Goal: Task Accomplishment & Management: Manage account settings

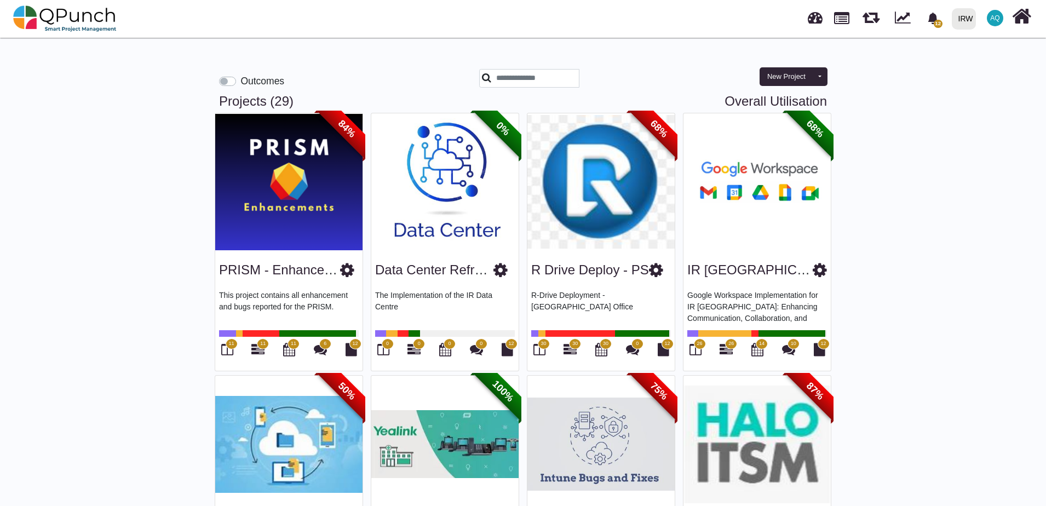
click at [346, 273] on icon at bounding box center [347, 270] width 14 height 16
click at [499, 274] on icon at bounding box center [500, 270] width 14 height 16
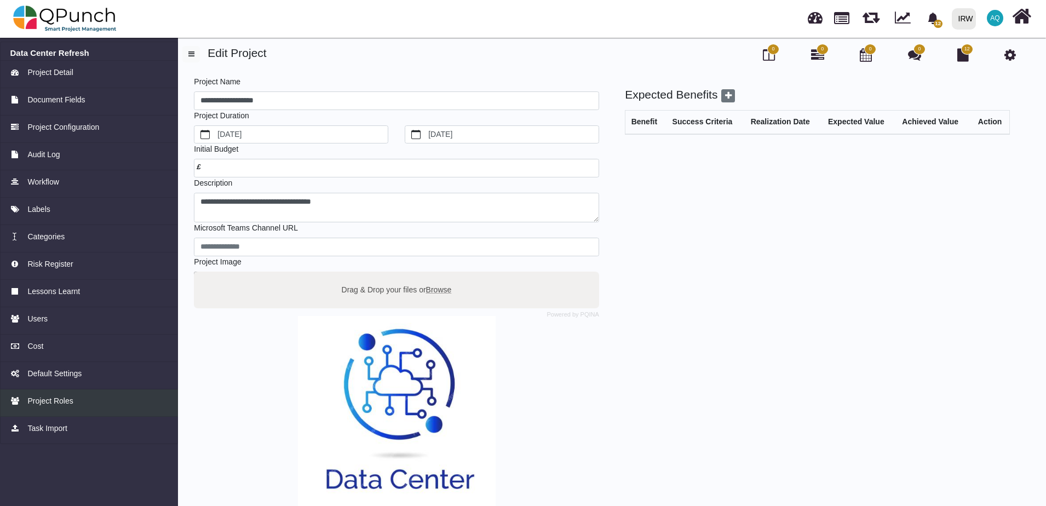
click at [46, 408] on link "Project Roles" at bounding box center [89, 402] width 178 height 27
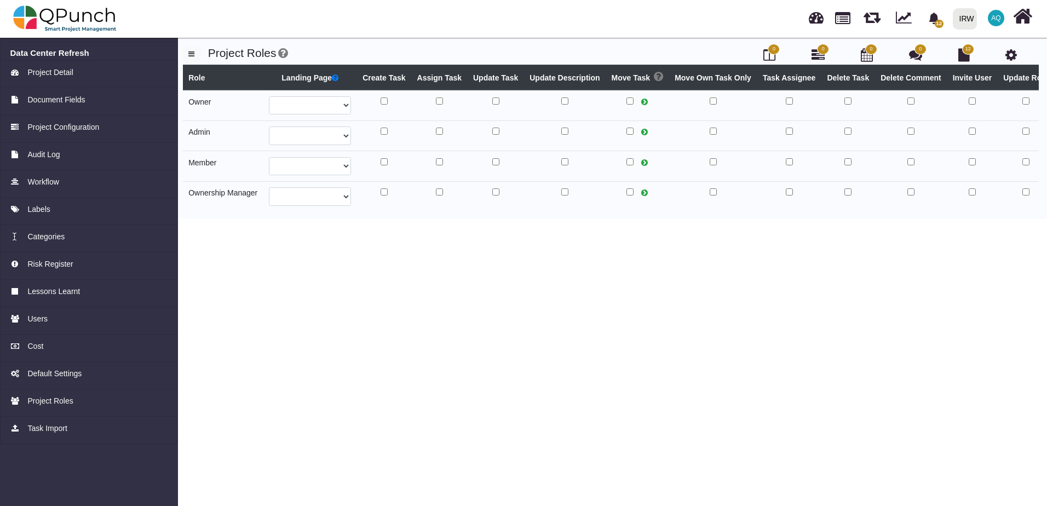
select select
click at [335, 106] on select "**********" at bounding box center [310, 105] width 82 height 19
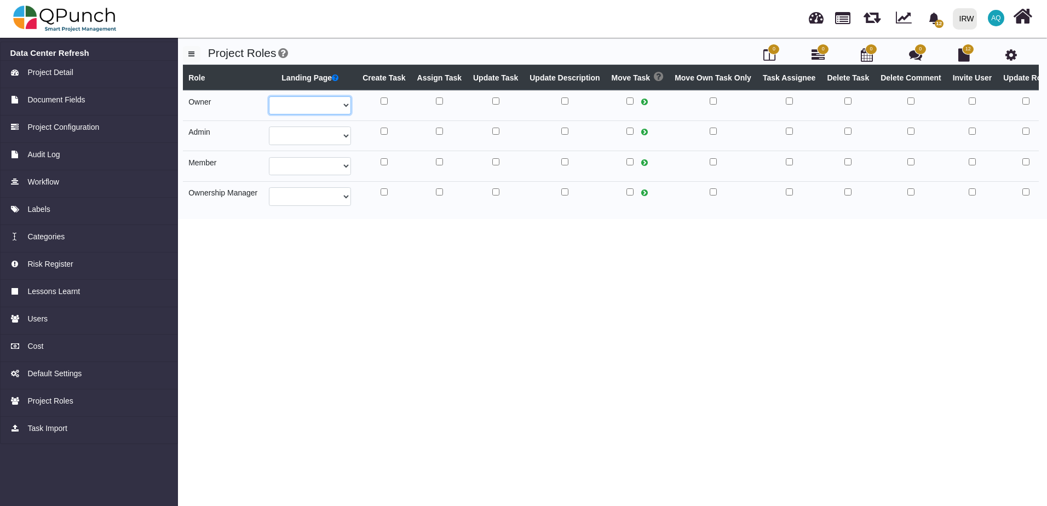
click at [335, 106] on select "**********" at bounding box center [310, 105] width 82 height 19
click at [50, 403] on span "Project Roles" at bounding box center [49, 401] width 45 height 12
click at [65, 321] on div "Users" at bounding box center [89, 319] width 158 height 12
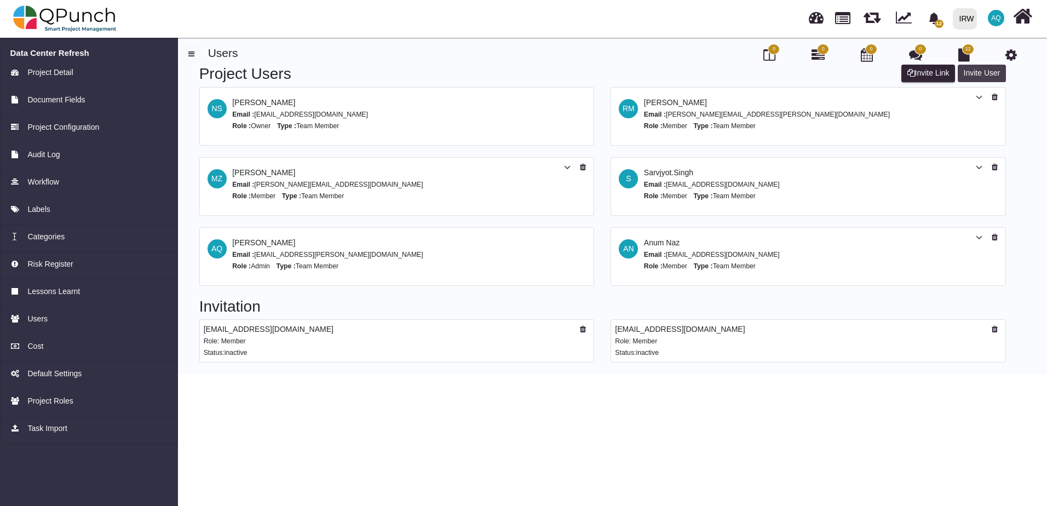
click at [962, 73] on button "Invite User" at bounding box center [982, 74] width 48 height 18
select select "*"
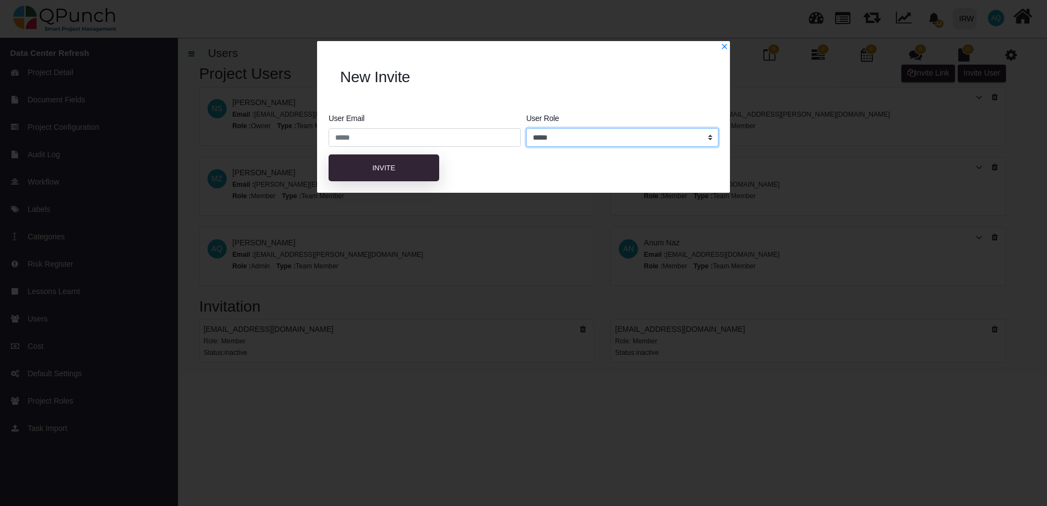
click at [656, 142] on select "**********" at bounding box center [622, 137] width 192 height 19
click at [725, 43] on link at bounding box center [725, 46] width 8 height 9
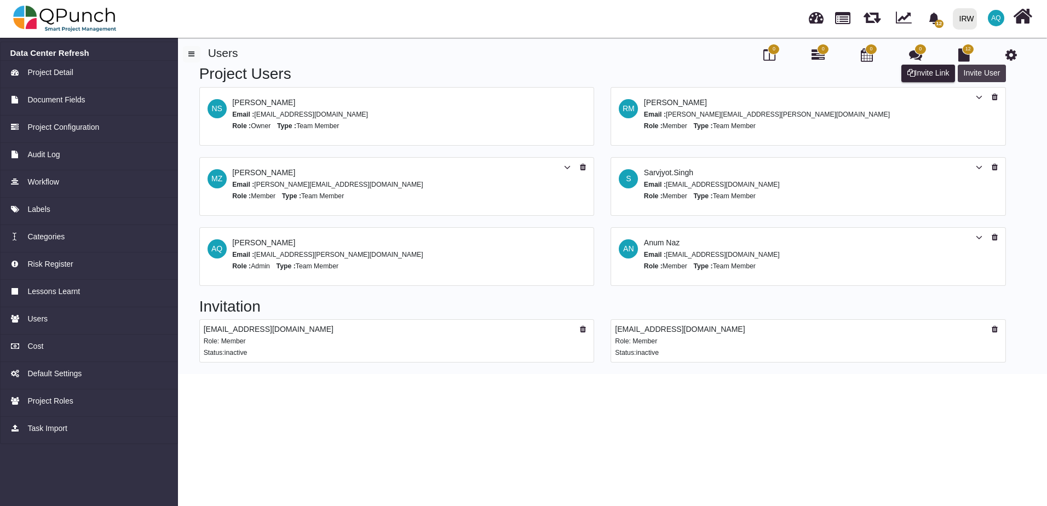
click at [994, 76] on button "Invite User" at bounding box center [982, 74] width 48 height 18
select select "*"
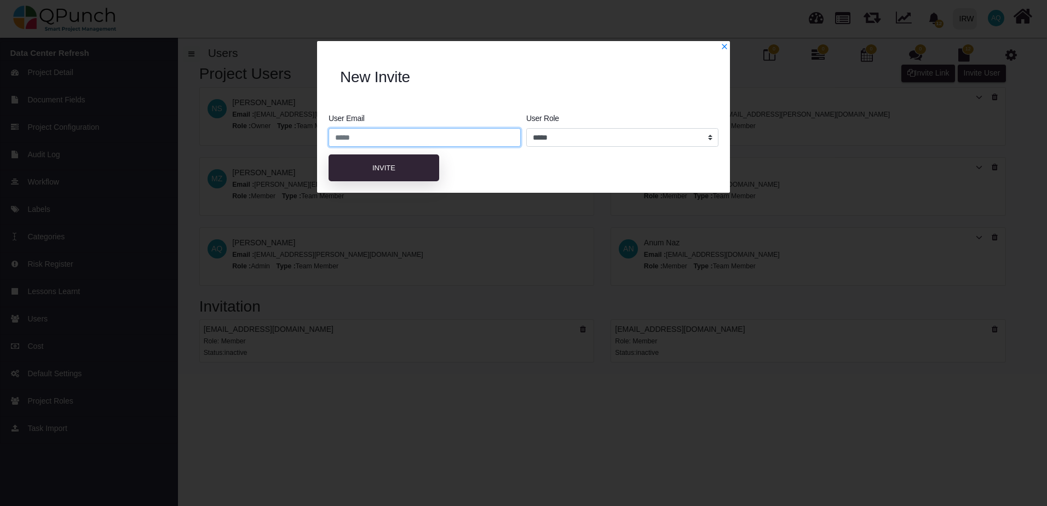
click at [466, 143] on input "email" at bounding box center [425, 137] width 192 height 19
click at [470, 106] on div "**********" at bounding box center [523, 146] width 429 height 91
click at [396, 134] on input "email" at bounding box center [425, 137] width 192 height 19
paste input "**********"
type input "**********"
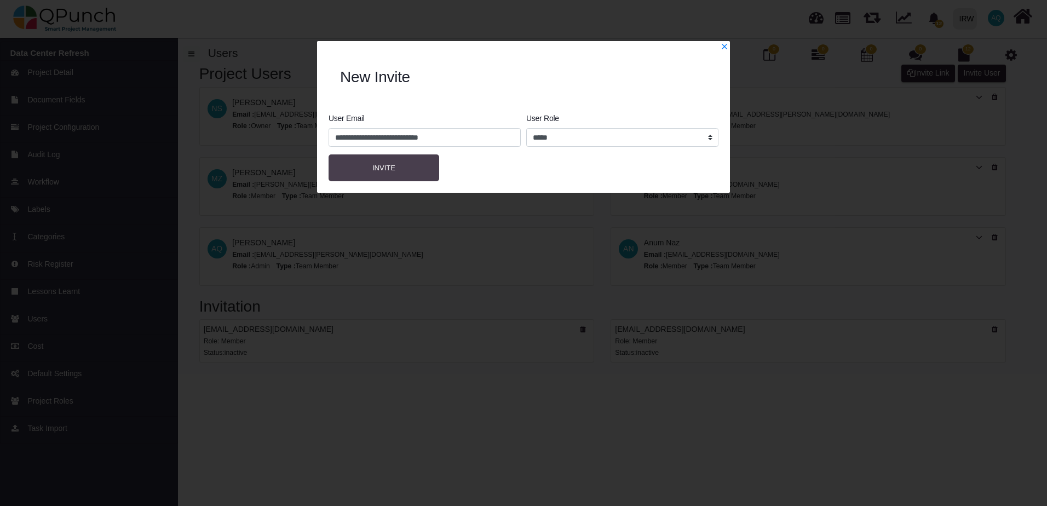
click at [408, 181] on button "Invite" at bounding box center [384, 167] width 111 height 27
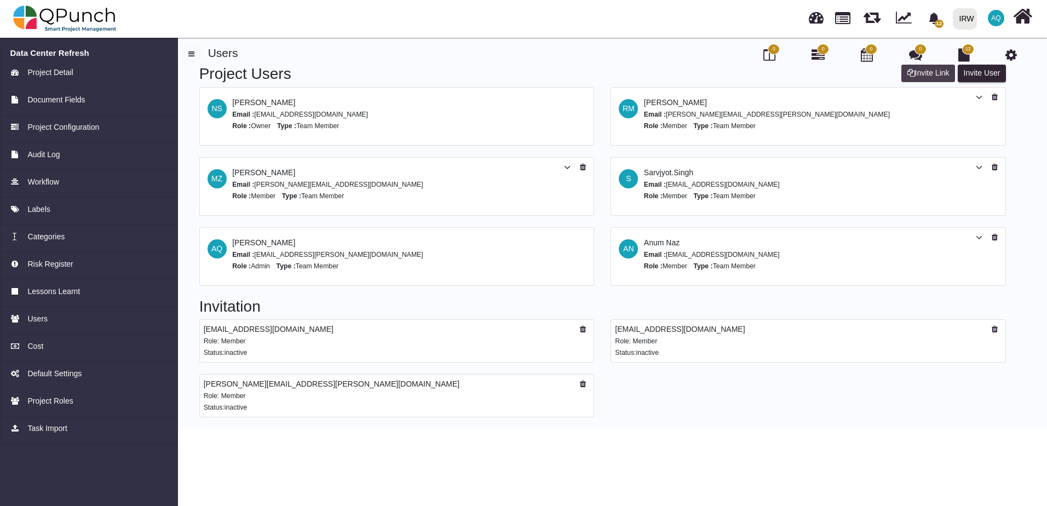
click at [929, 73] on button "Invite Link" at bounding box center [928, 74] width 54 height 18
click at [983, 76] on button "Invite User" at bounding box center [982, 74] width 48 height 18
select select "*"
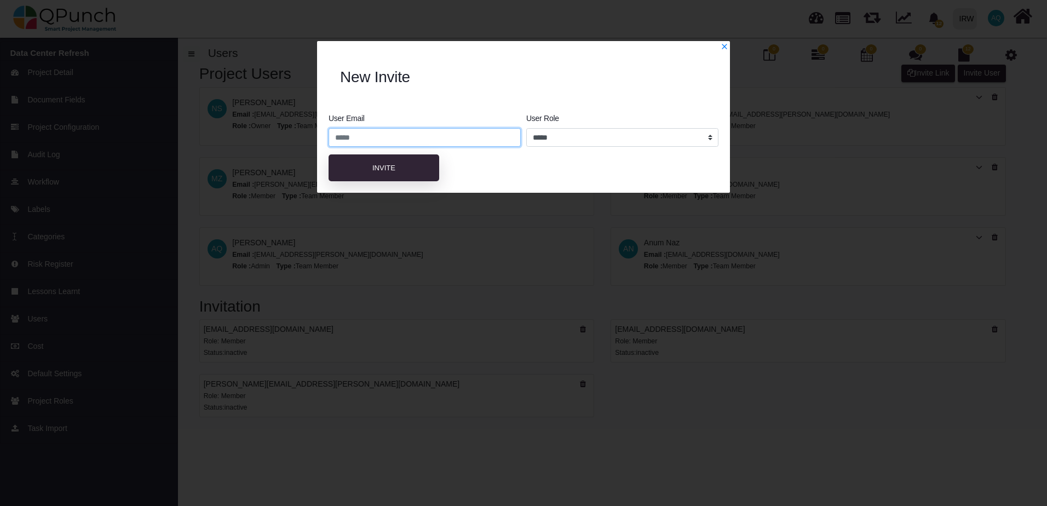
click at [406, 134] on input "email" at bounding box center [425, 137] width 192 height 19
paste input "**********"
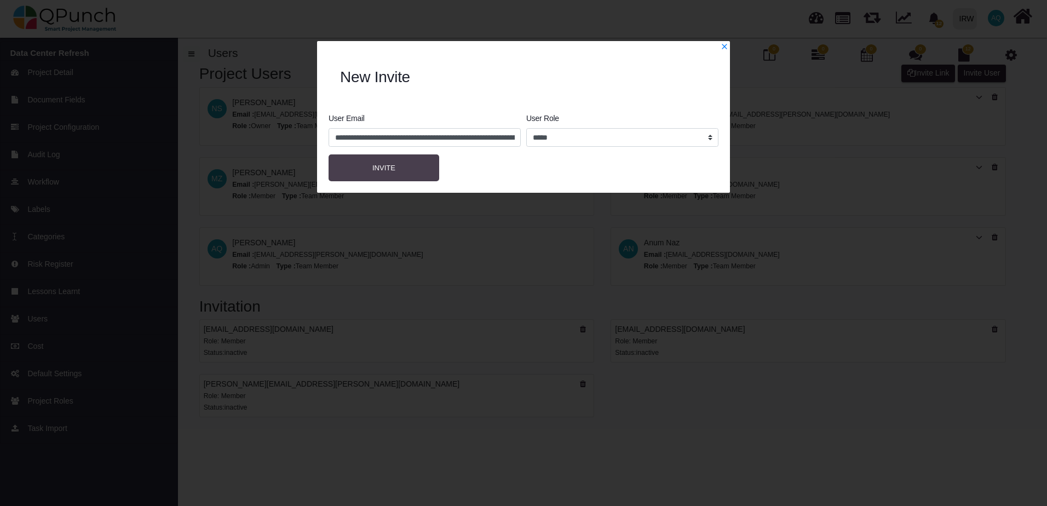
click at [405, 168] on button "Invite" at bounding box center [384, 167] width 111 height 27
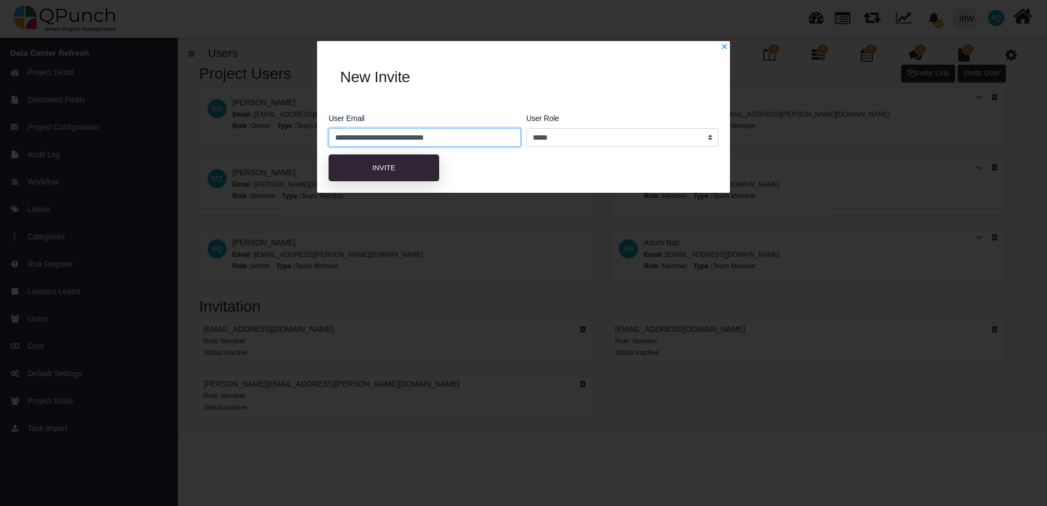
click at [495, 134] on input "**********" at bounding box center [425, 137] width 192 height 19
type input "**********"
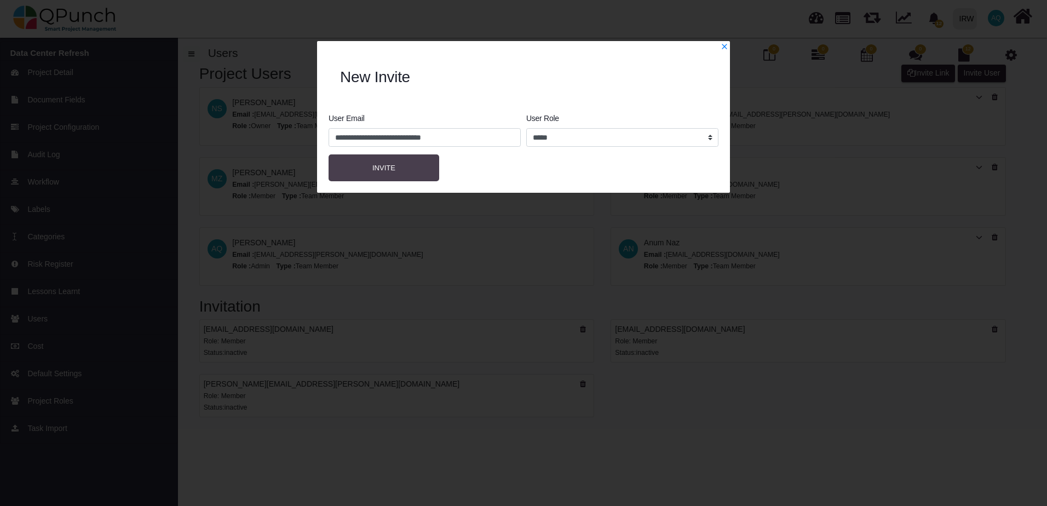
click at [418, 163] on button "Invite" at bounding box center [384, 167] width 111 height 27
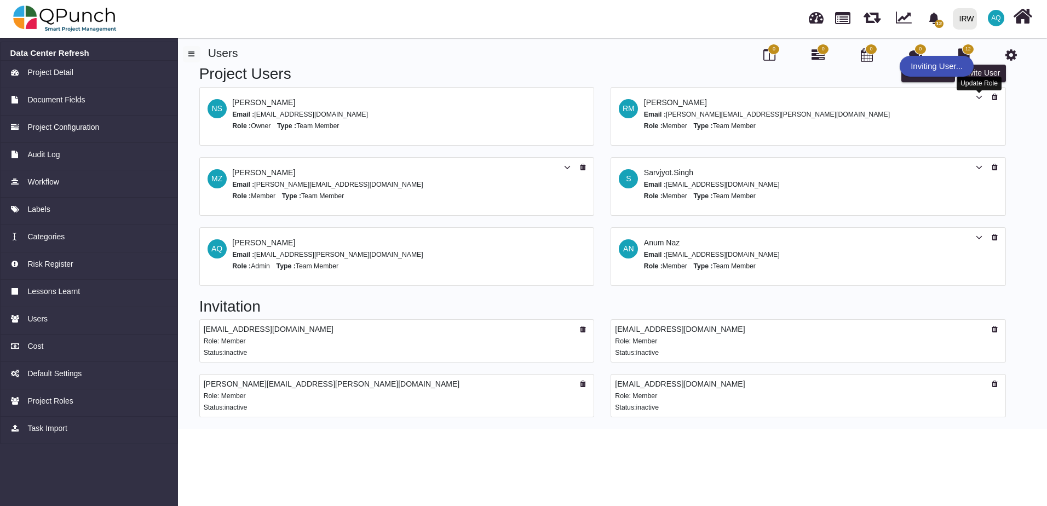
click at [984, 77] on div "Update Role" at bounding box center [979, 84] width 45 height 14
click at [989, 71] on button "Invite User" at bounding box center [982, 74] width 48 height 18
select select "*"
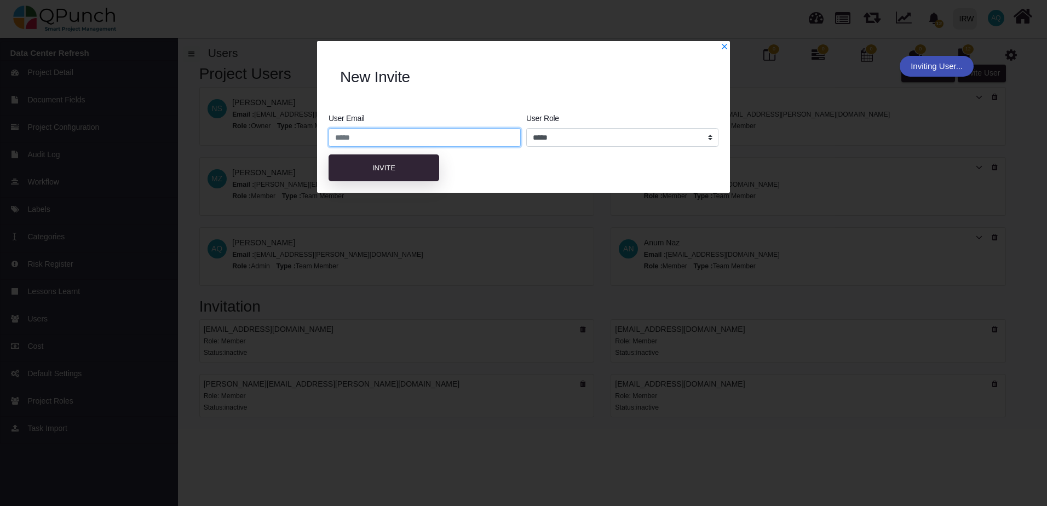
click at [469, 134] on input "email" at bounding box center [425, 137] width 192 height 19
paste input "**********"
type input "**********"
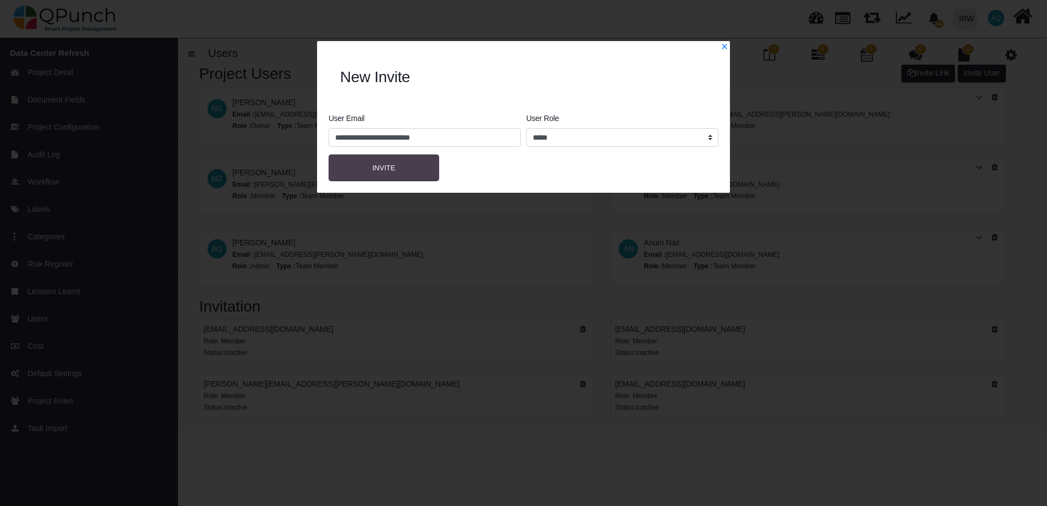
click at [427, 169] on button "Invite" at bounding box center [384, 167] width 111 height 27
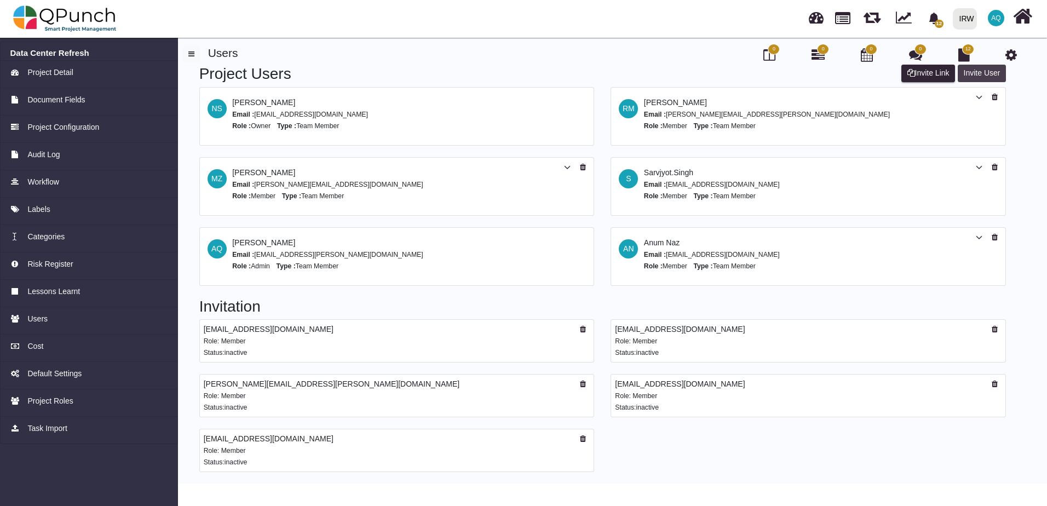
click at [979, 70] on button "Invite User" at bounding box center [982, 74] width 48 height 18
select select "*"
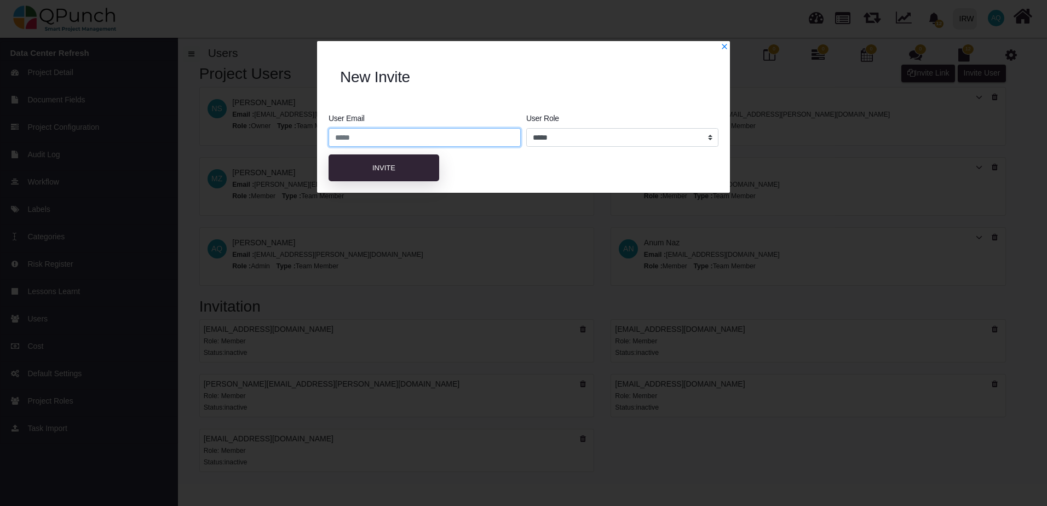
click at [421, 137] on input "email" at bounding box center [425, 137] width 192 height 19
paste input "**********"
type input "**********"
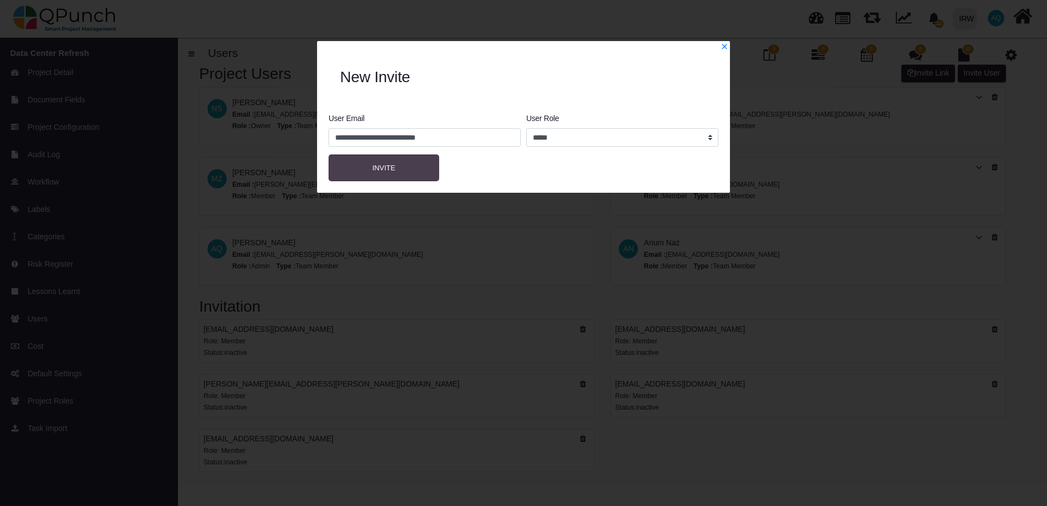
click at [436, 167] on button "Invite" at bounding box center [384, 167] width 111 height 27
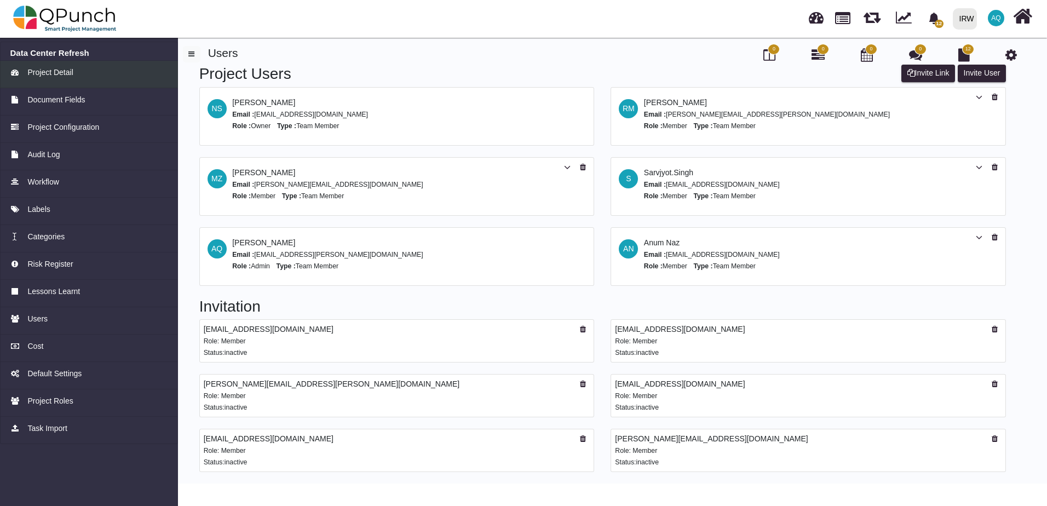
click at [42, 79] on link "Project Detail" at bounding box center [89, 74] width 178 height 27
click at [68, 25] on img at bounding box center [65, 18] width 104 height 33
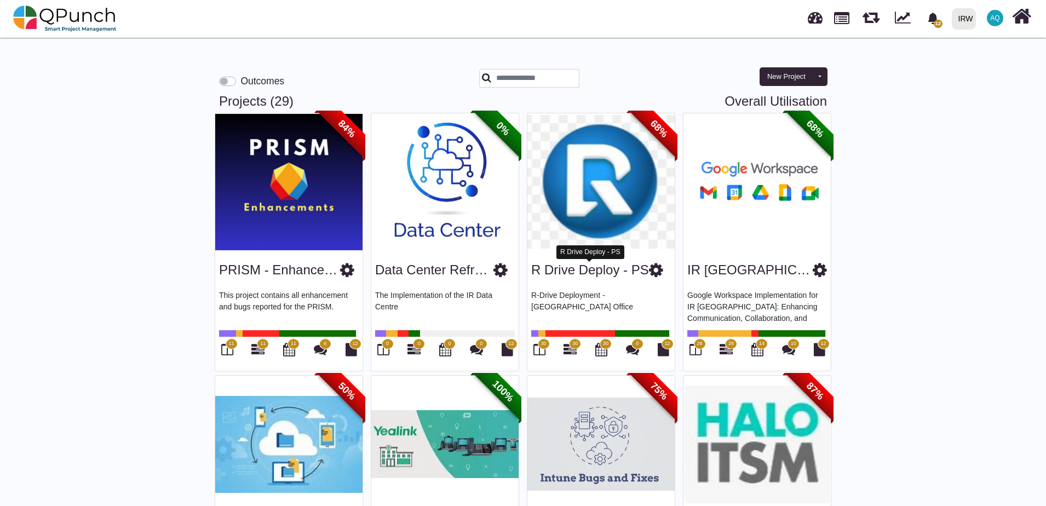
click at [615, 275] on link "R Drive Deploy - PS" at bounding box center [590, 269] width 118 height 15
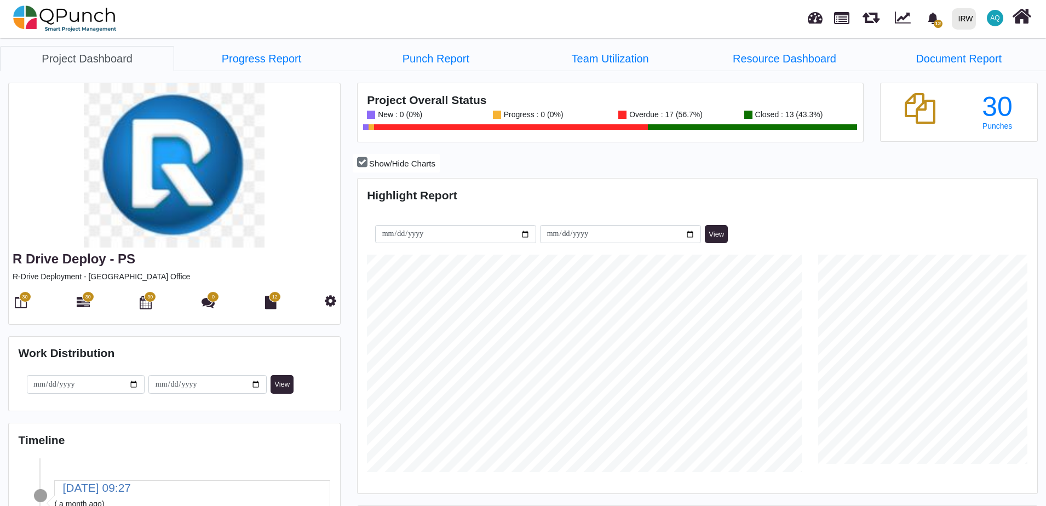
scroll to position [217, 226]
click at [334, 300] on icon at bounding box center [331, 300] width 12 height 13
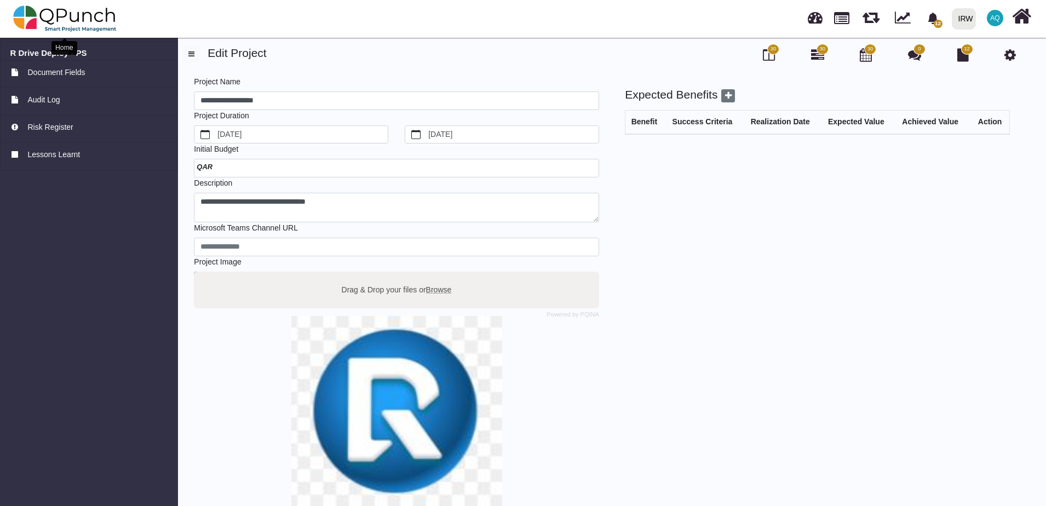
click at [47, 18] on img at bounding box center [65, 18] width 104 height 33
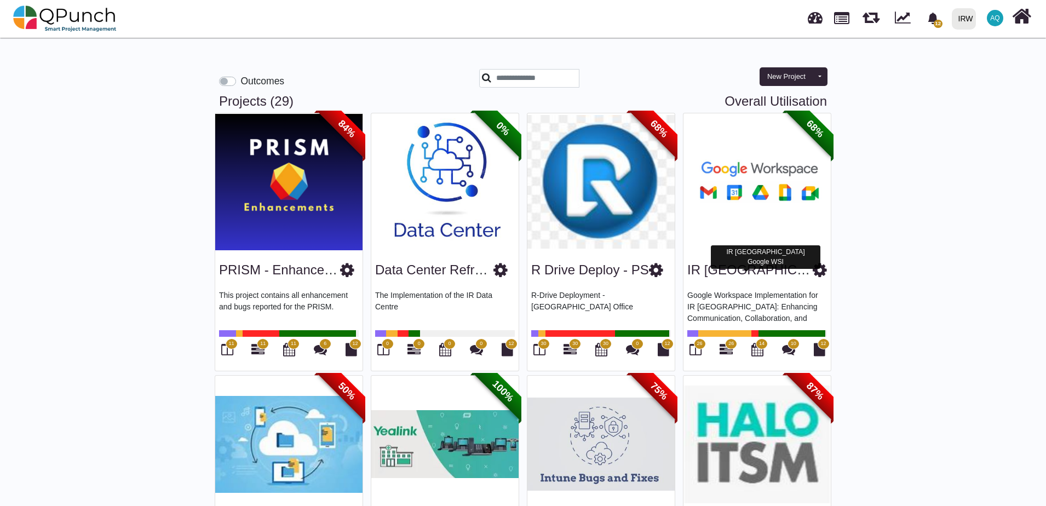
click at [740, 274] on link "IR [GEOGRAPHIC_DATA] Google WSI" at bounding box center [801, 269] width 228 height 15
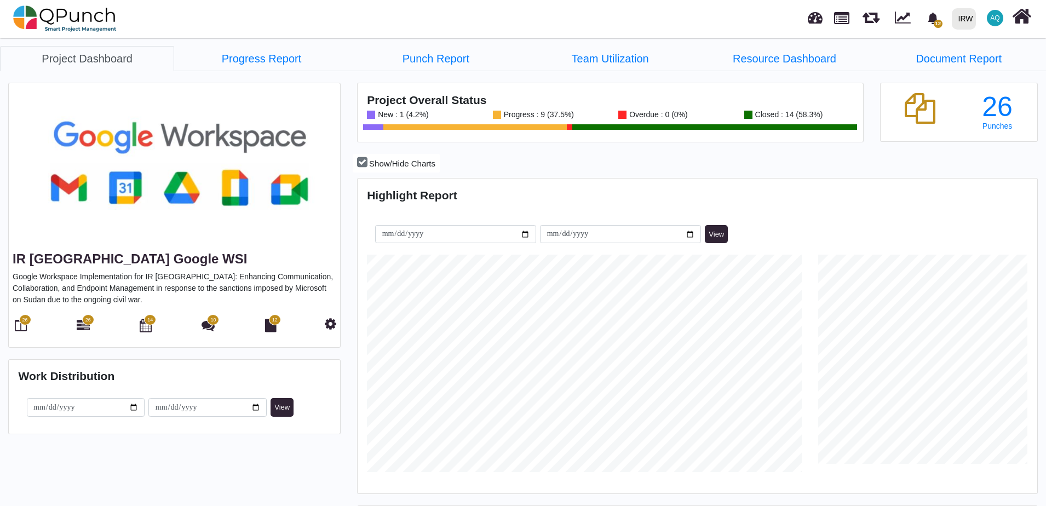
scroll to position [300, 677]
click at [329, 329] on icon at bounding box center [331, 323] width 12 height 13
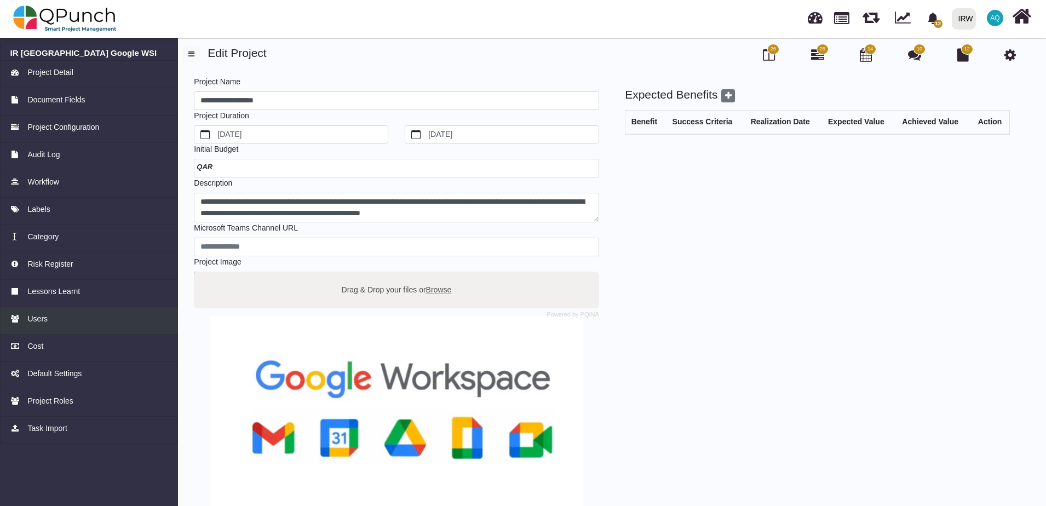
click at [72, 319] on div "Users" at bounding box center [89, 319] width 158 height 12
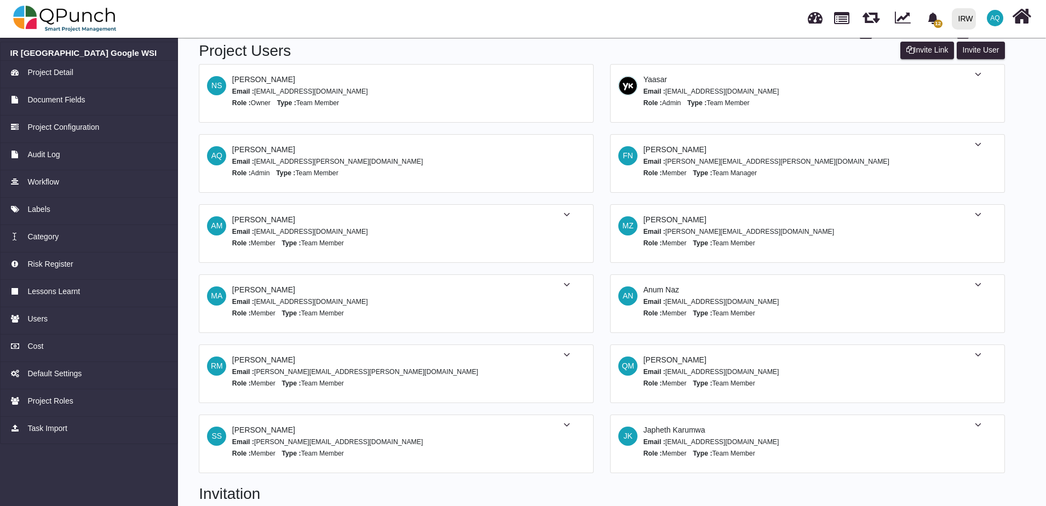
click at [1032, 405] on div "Project Users Invite User Invite Link NS Nadeem Sheikh Email : nadeem.sheikh@ir…" at bounding box center [609, 274] width 855 height 466
click at [243, 499] on h2 "Invitation" at bounding box center [602, 494] width 806 height 19
click at [248, 493] on h2 "Invitation" at bounding box center [602, 494] width 806 height 19
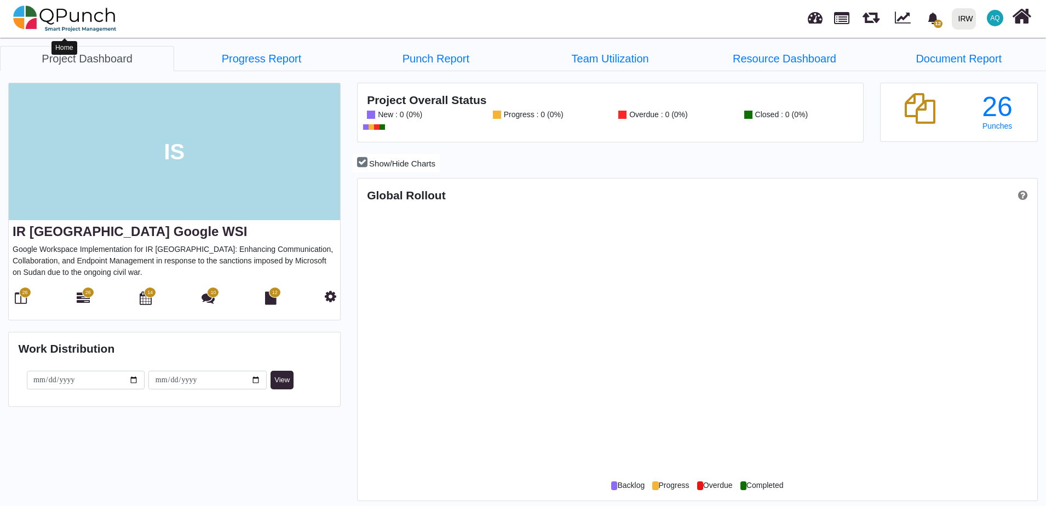
click at [56, 10] on img at bounding box center [65, 18] width 104 height 33
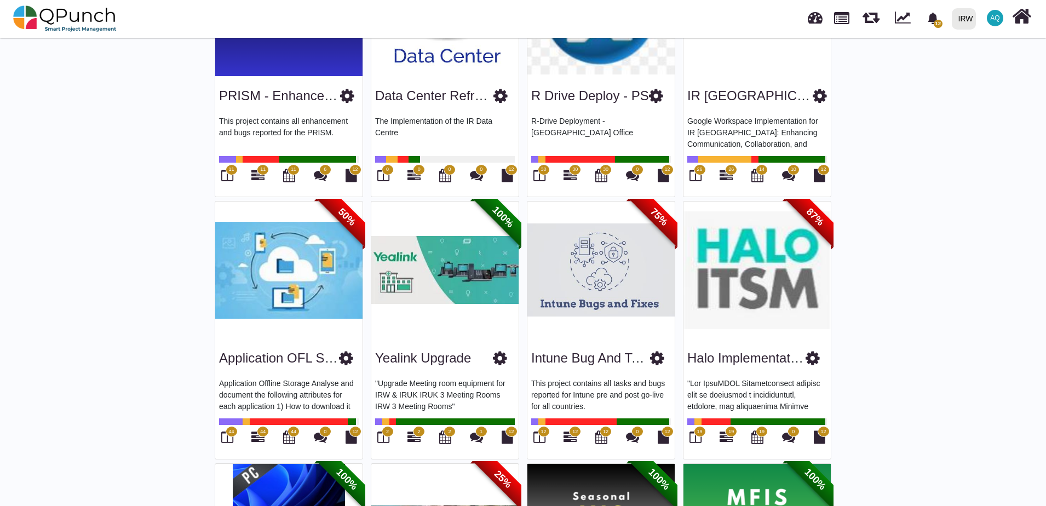
scroll to position [274, 0]
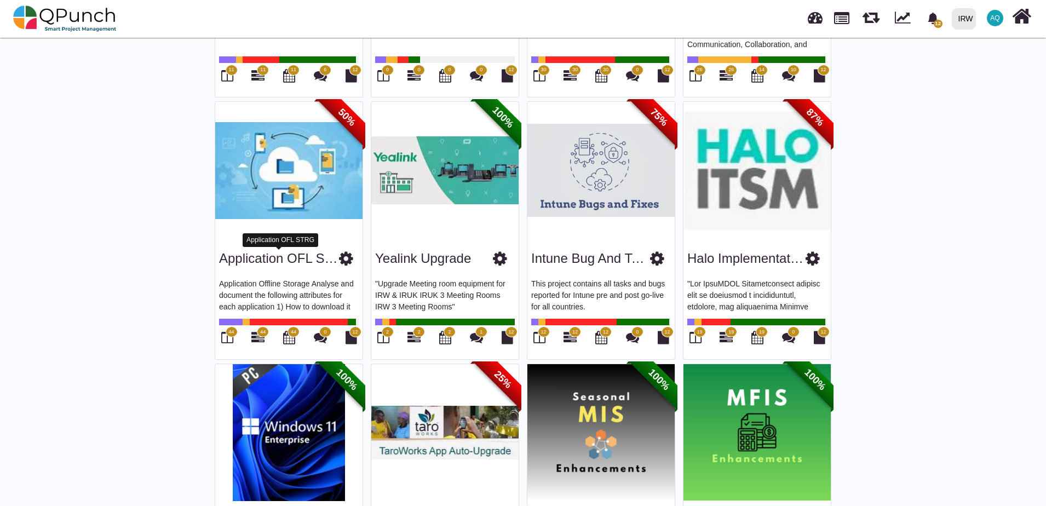
drag, startPoint x: 298, startPoint y: 258, endPoint x: 136, endPoint y: 271, distance: 162.6
drag, startPoint x: 319, startPoint y: 260, endPoint x: 276, endPoint y: 200, distance: 73.0
drag, startPoint x: 276, startPoint y: 200, endPoint x: 240, endPoint y: 243, distance: 55.6
drag, startPoint x: 240, startPoint y: 243, endPoint x: 348, endPoint y: 254, distance: 107.9
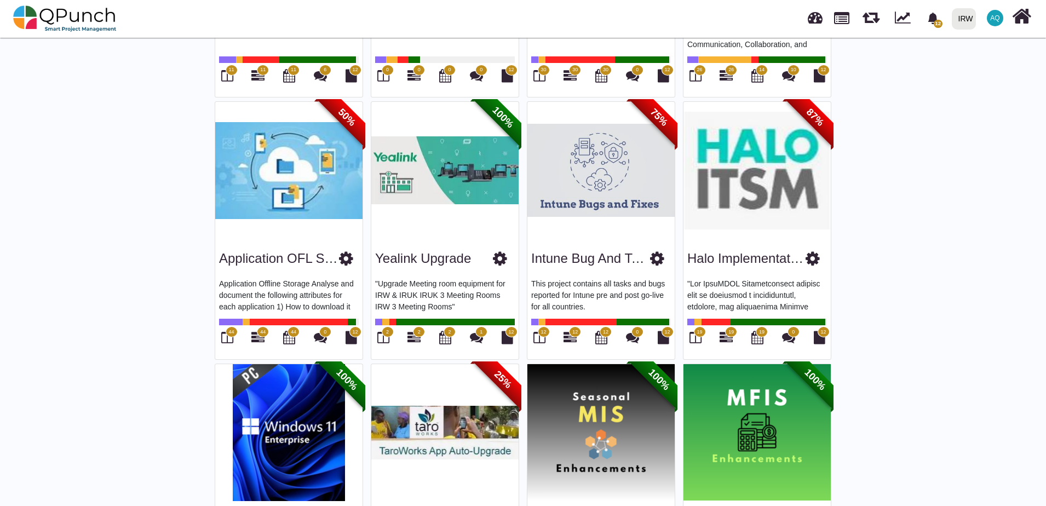
drag, startPoint x: 348, startPoint y: 254, endPoint x: 272, endPoint y: 203, distance: 91.1
click at [272, 203] on img at bounding box center [288, 170] width 147 height 137
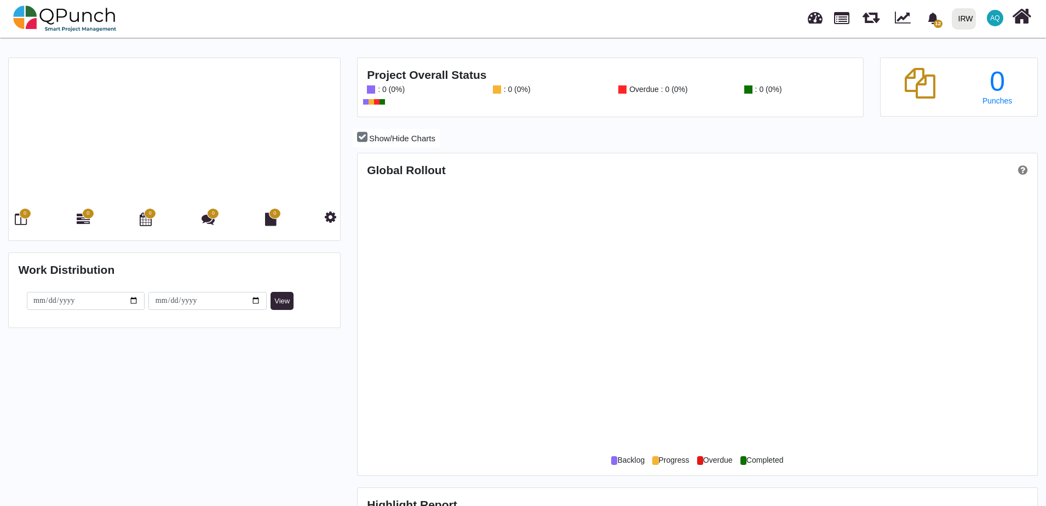
scroll to position [300, 677]
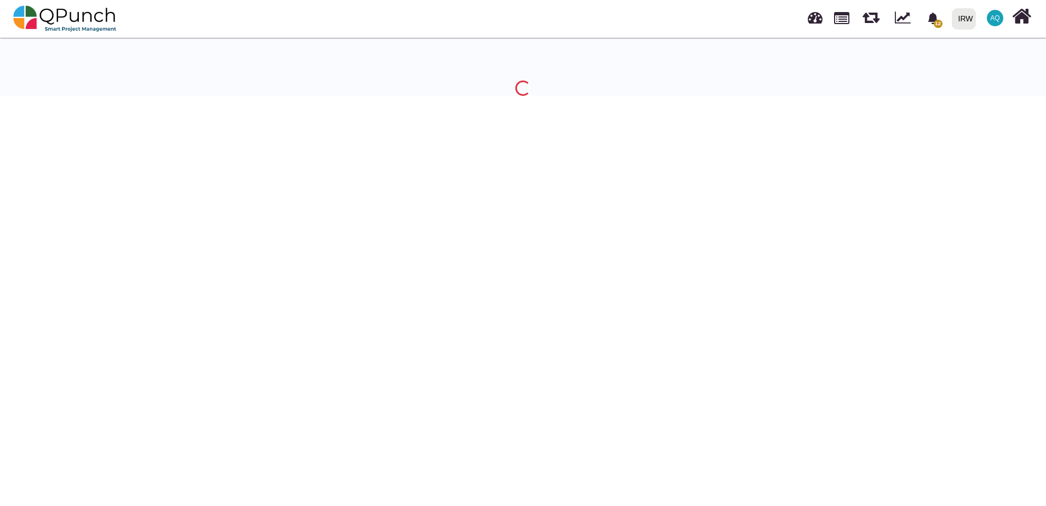
drag, startPoint x: 272, startPoint y: 203, endPoint x: 181, endPoint y: 366, distance: 186.3
click at [181, 366] on body "12 Notifications Clear New IR Sudan Domain Registration with Safenam Francis Nd…" at bounding box center [523, 288] width 1046 height 506
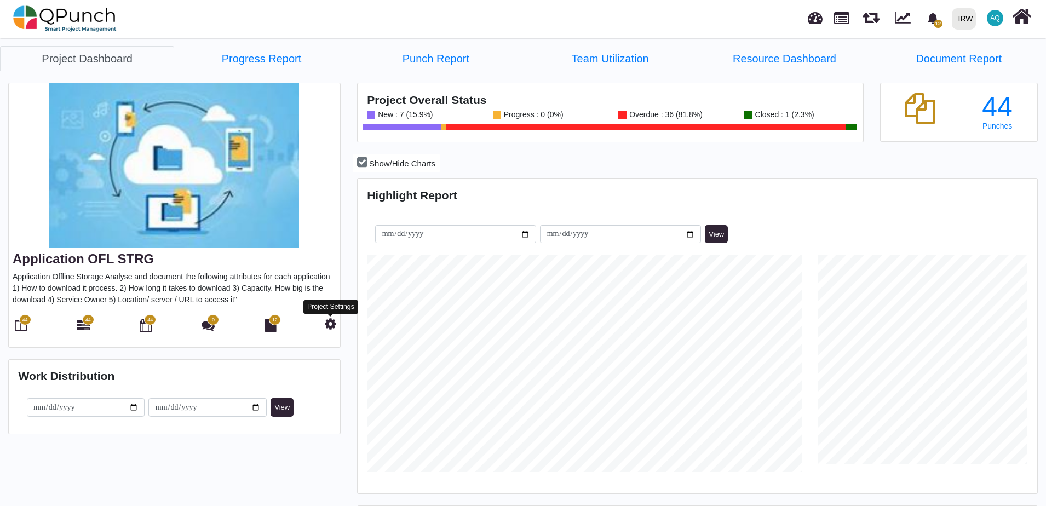
click at [329, 323] on icon at bounding box center [331, 323] width 12 height 13
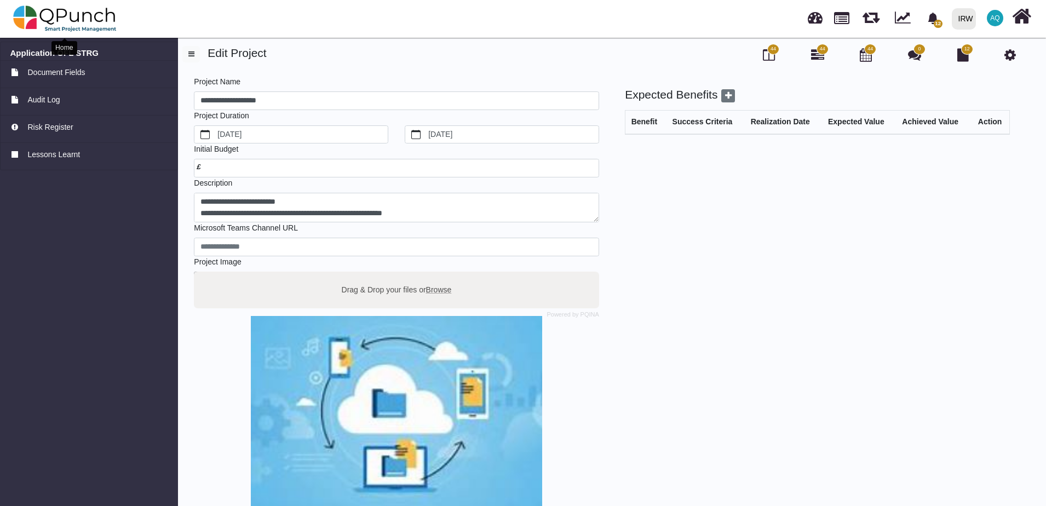
click at [61, 20] on img at bounding box center [65, 18] width 104 height 33
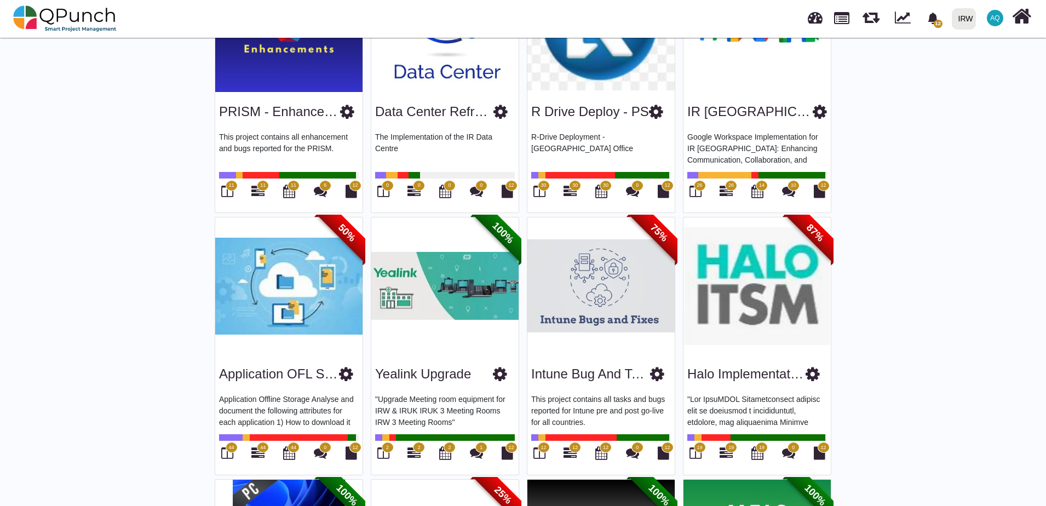
scroll to position [164, 0]
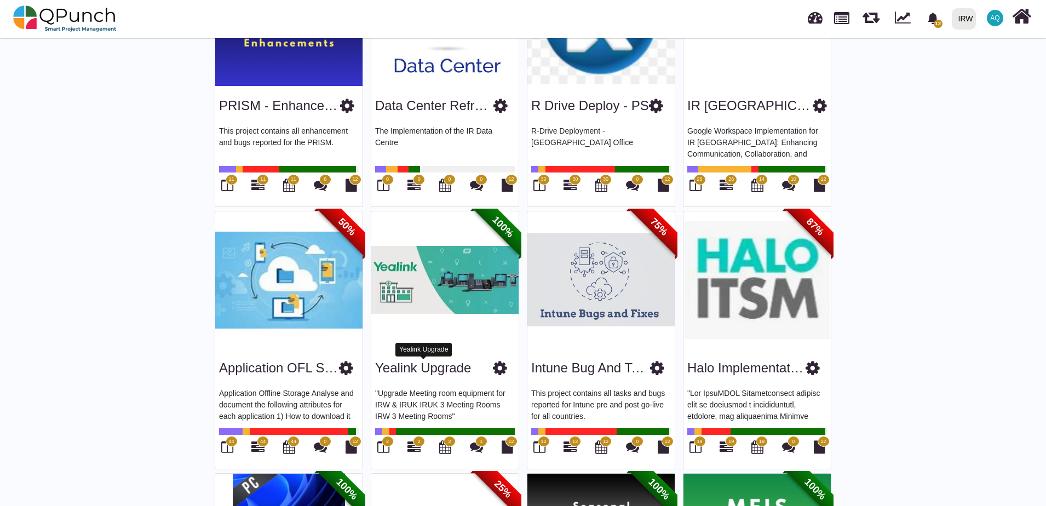
click at [461, 361] on link "Yealink Upgrade" at bounding box center [423, 367] width 96 height 15
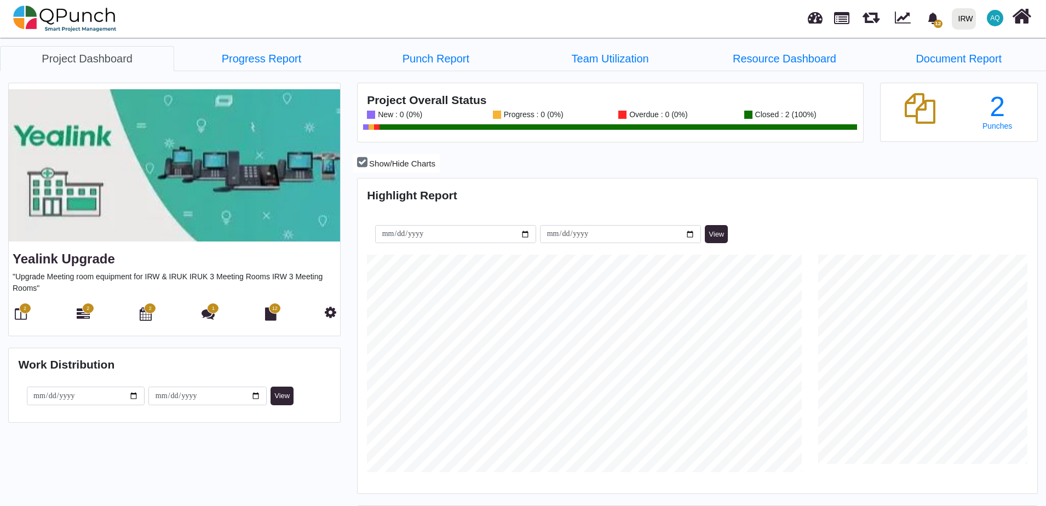
click at [332, 324] on div "Yealink Upgrade "Upgrade Meeting room equipment for IRW & IRUK IRUK 3 Meeting R…" at bounding box center [174, 292] width 331 height 88
click at [332, 317] on icon at bounding box center [331, 312] width 12 height 13
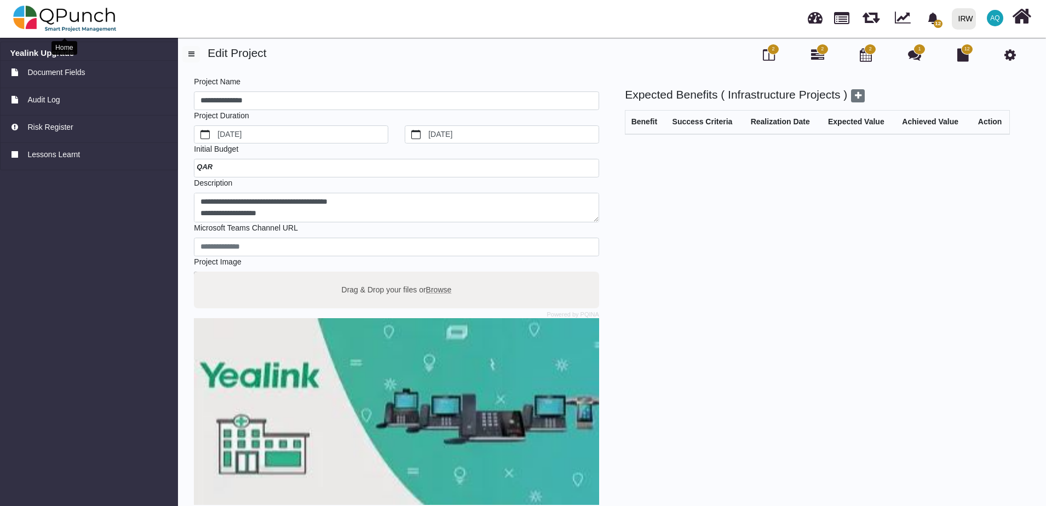
click at [21, 21] on img at bounding box center [65, 18] width 104 height 33
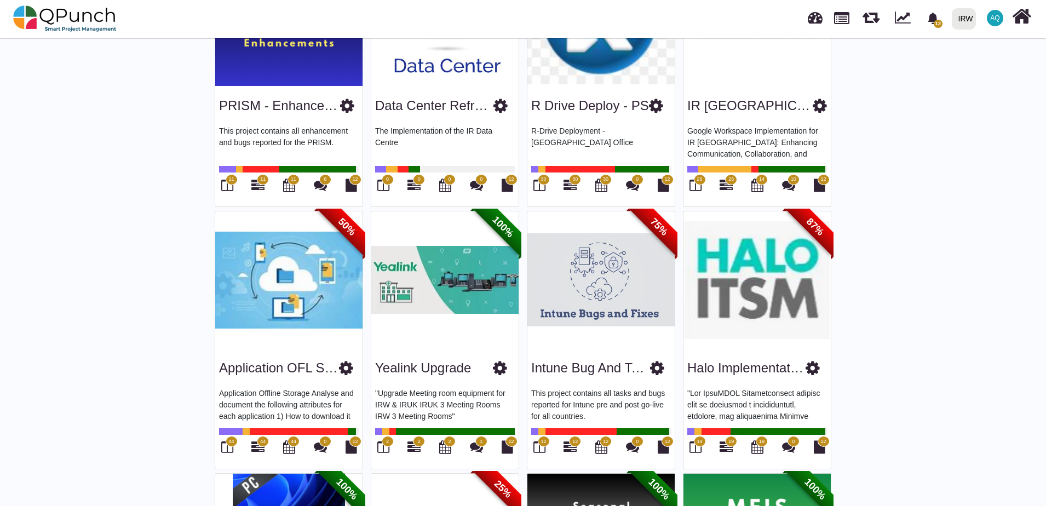
click at [658, 367] on icon at bounding box center [657, 368] width 14 height 16
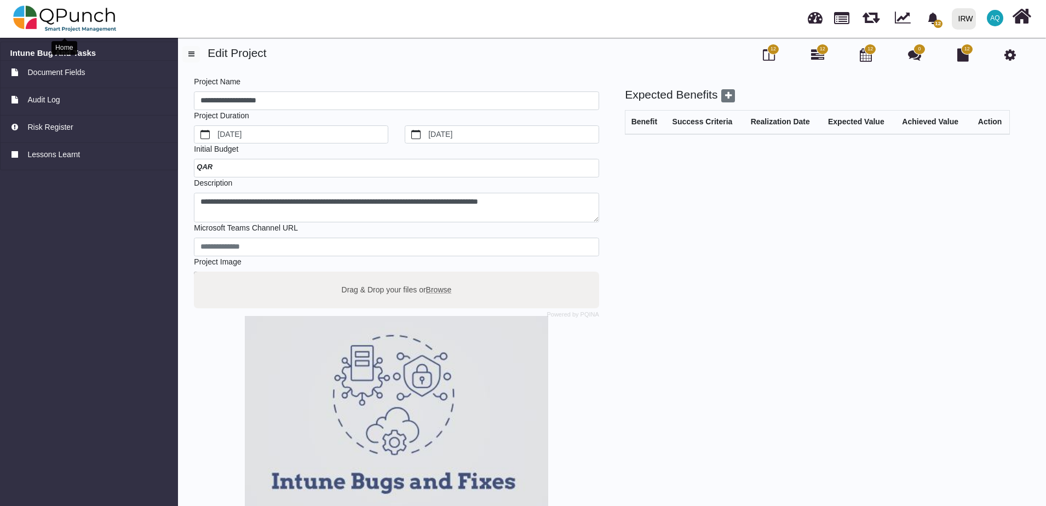
click at [85, 24] on img at bounding box center [65, 18] width 104 height 33
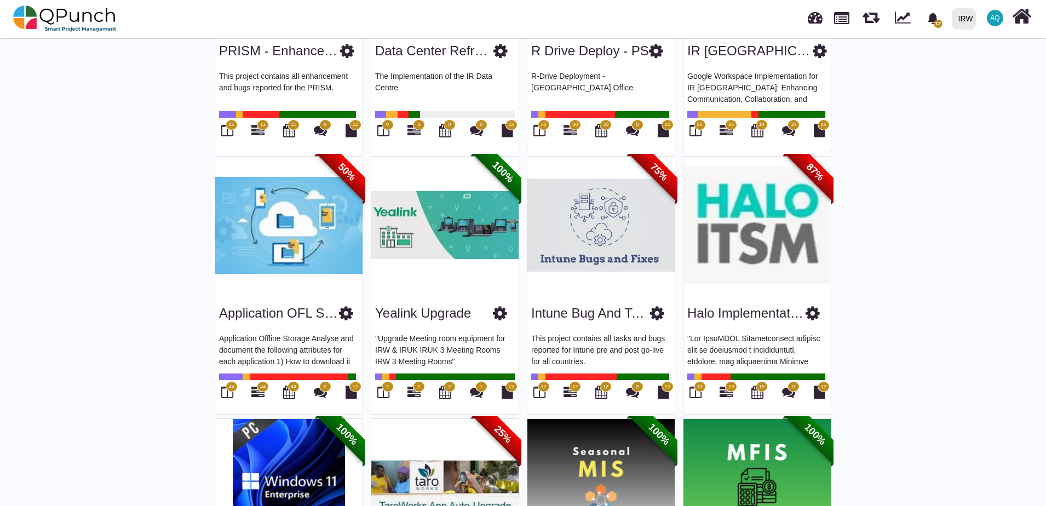
click at [808, 314] on icon at bounding box center [813, 313] width 14 height 16
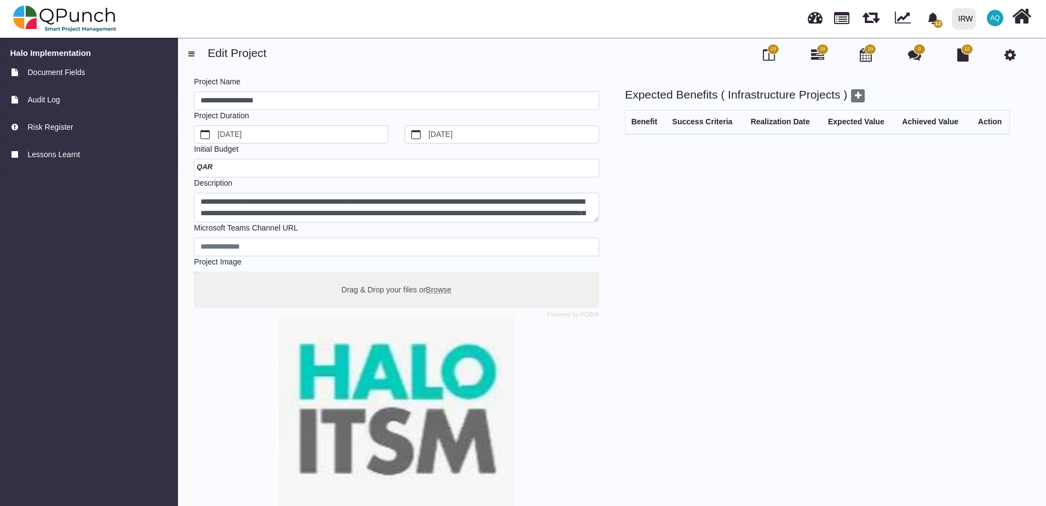
click at [815, 63] on div "19" at bounding box center [817, 55] width 17 height 19
click at [824, 49] on span "19" at bounding box center [822, 49] width 5 height 8
click at [53, 21] on img at bounding box center [65, 18] width 104 height 33
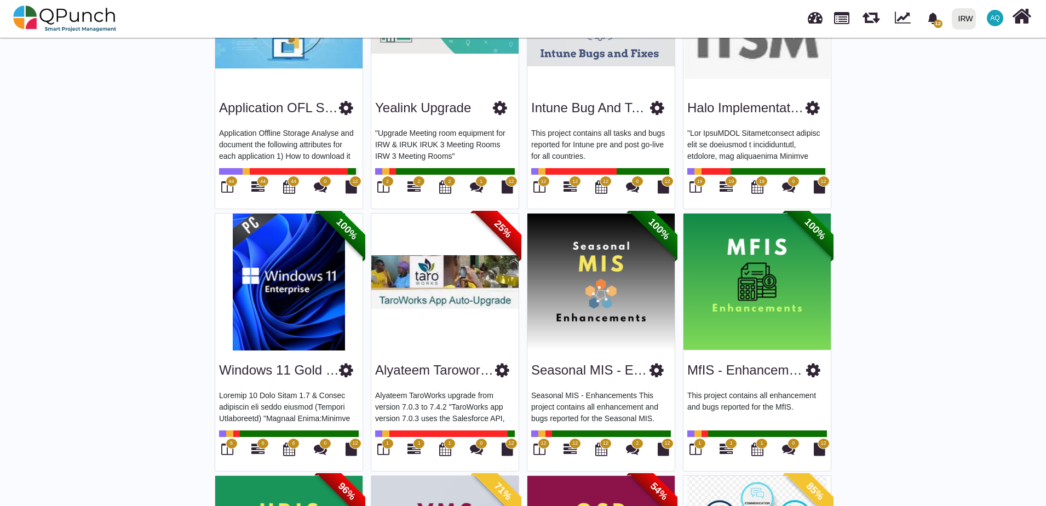
scroll to position [602, 0]
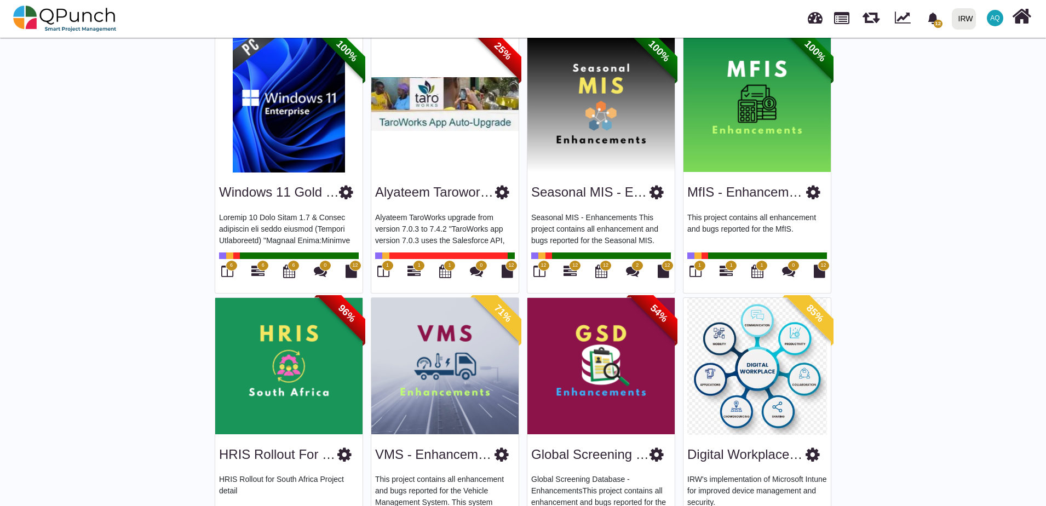
click at [345, 195] on icon at bounding box center [346, 192] width 14 height 16
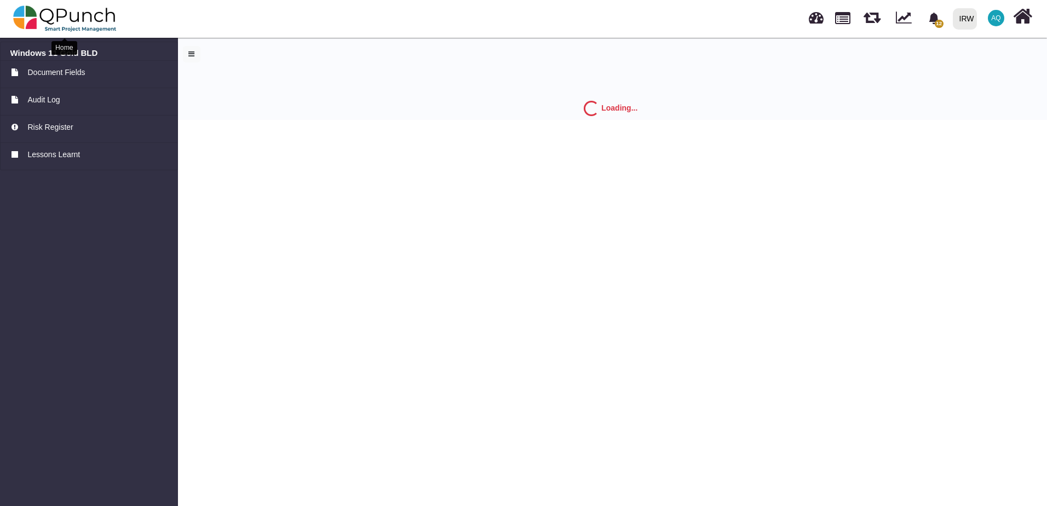
click at [37, 30] on img at bounding box center [65, 18] width 104 height 33
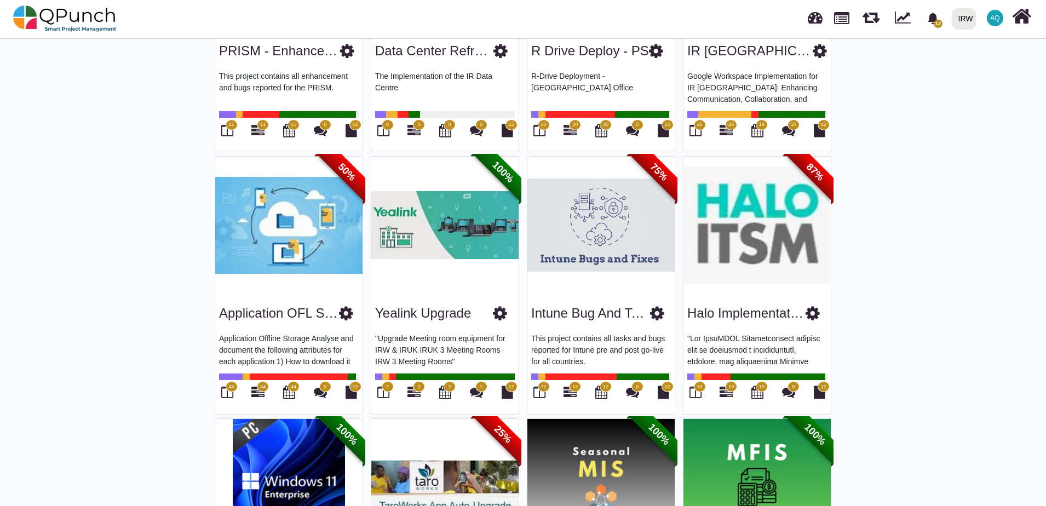
scroll to position [493, 0]
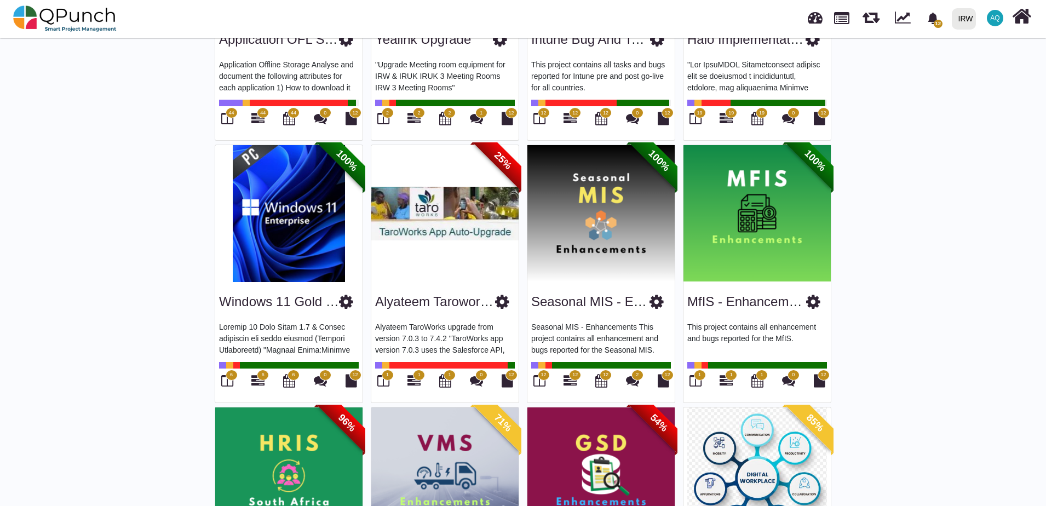
click at [504, 308] on icon at bounding box center [502, 302] width 14 height 16
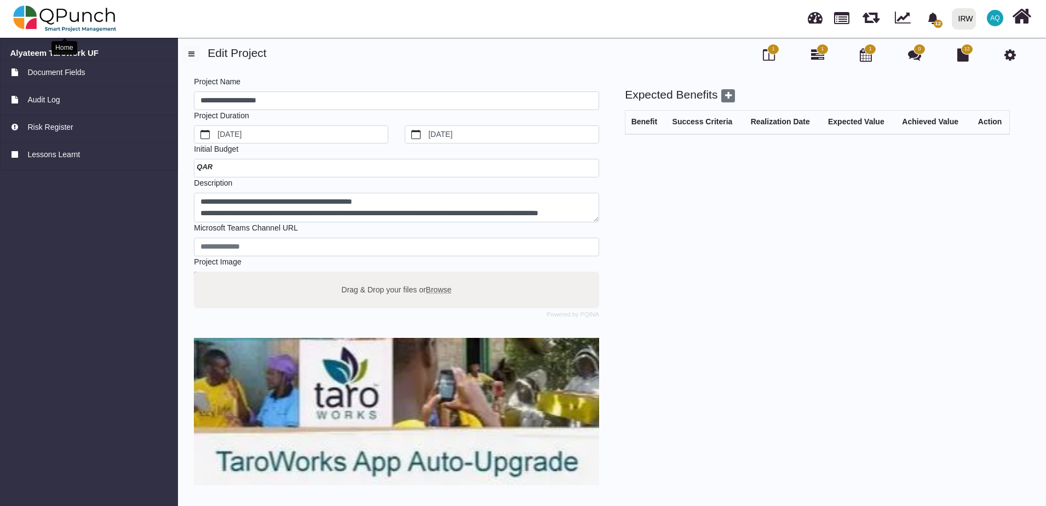
click at [65, 20] on img at bounding box center [65, 18] width 104 height 33
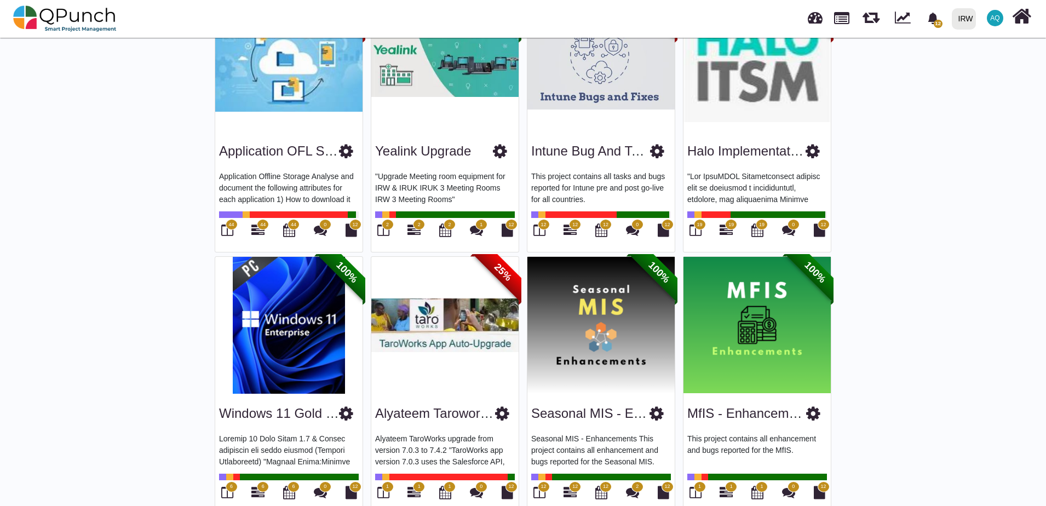
scroll to position [493, 0]
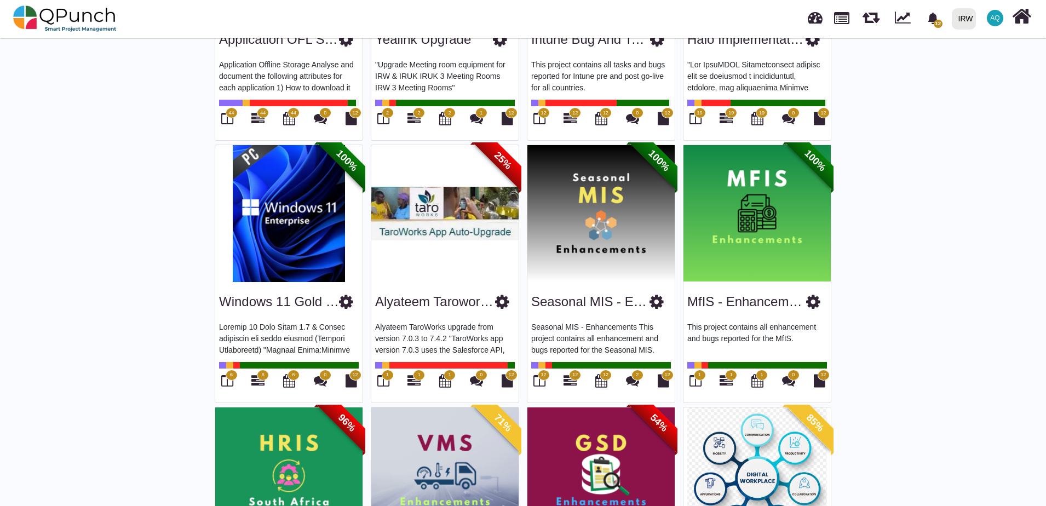
click at [654, 303] on icon at bounding box center [657, 302] width 14 height 16
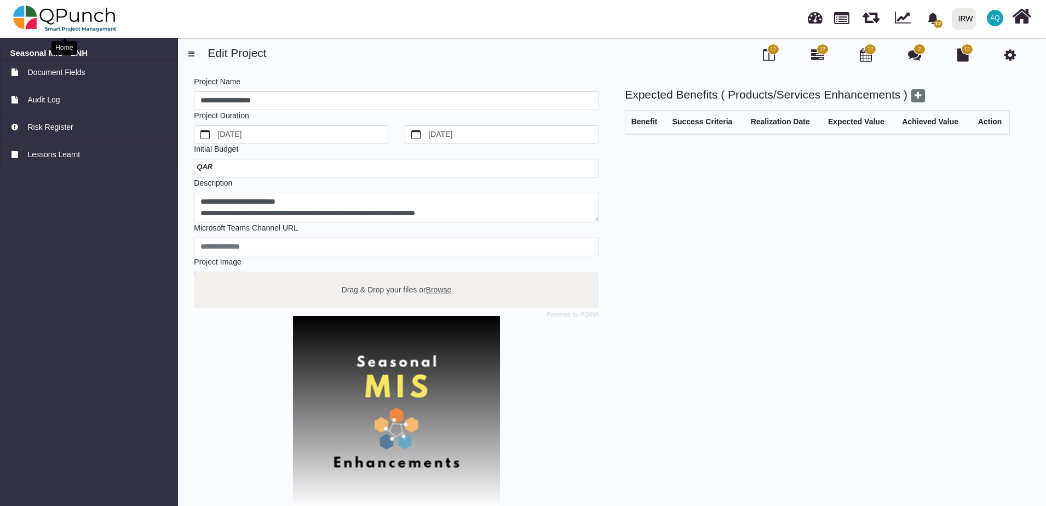
click at [17, 16] on img at bounding box center [65, 18] width 104 height 33
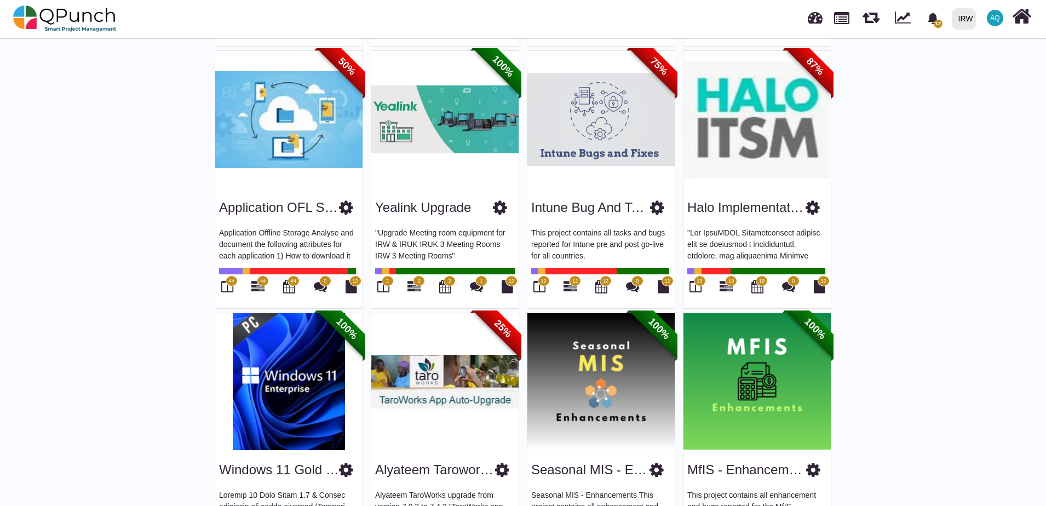
scroll to position [438, 0]
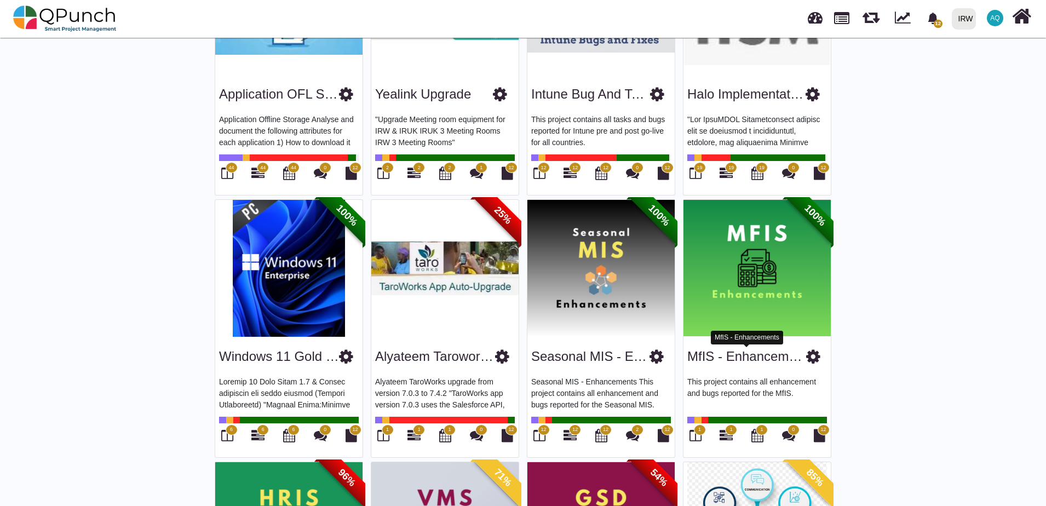
click at [794, 357] on link "MfIS - Enhancements" at bounding box center [750, 356] width 127 height 15
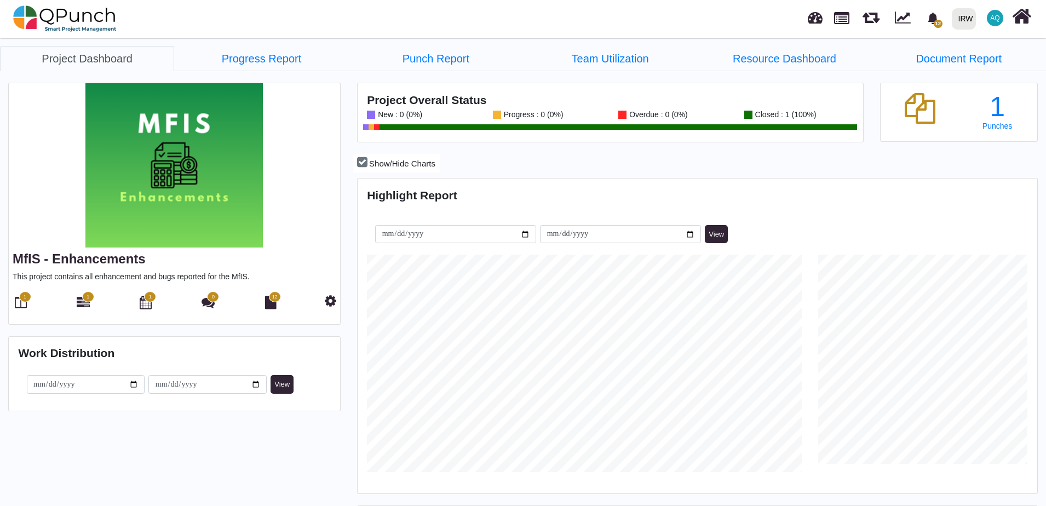
scroll to position [300, 677]
click at [328, 303] on icon at bounding box center [331, 300] width 12 height 13
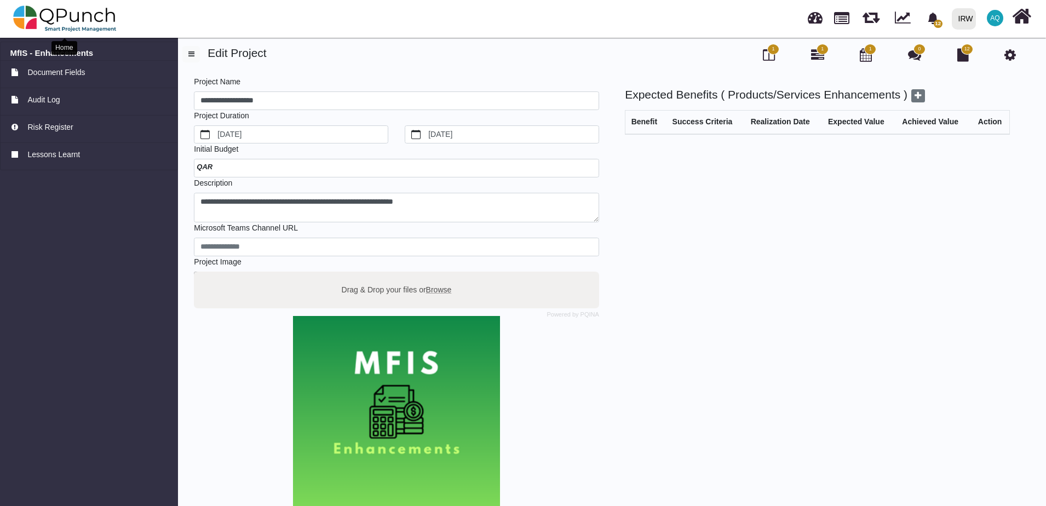
click at [49, 22] on img at bounding box center [65, 18] width 104 height 33
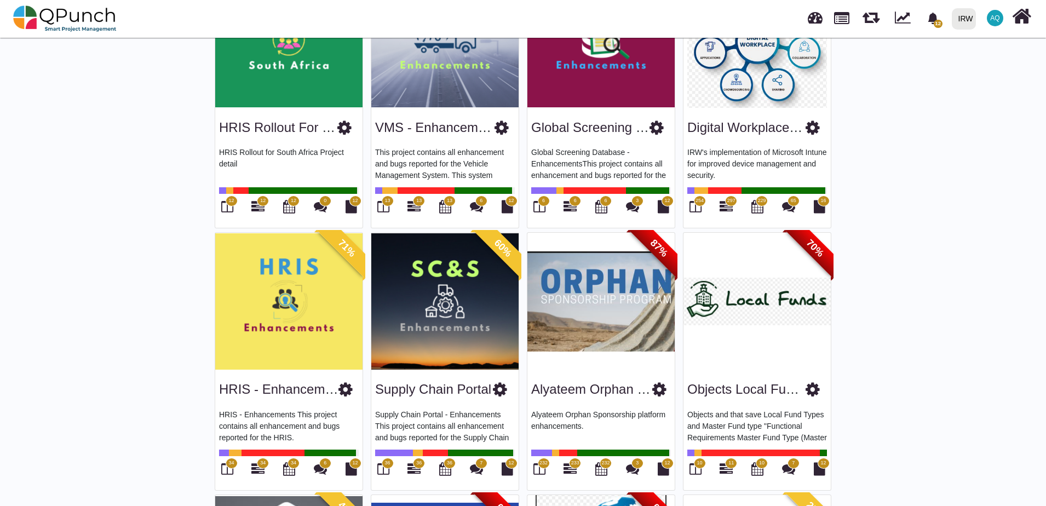
scroll to position [931, 0]
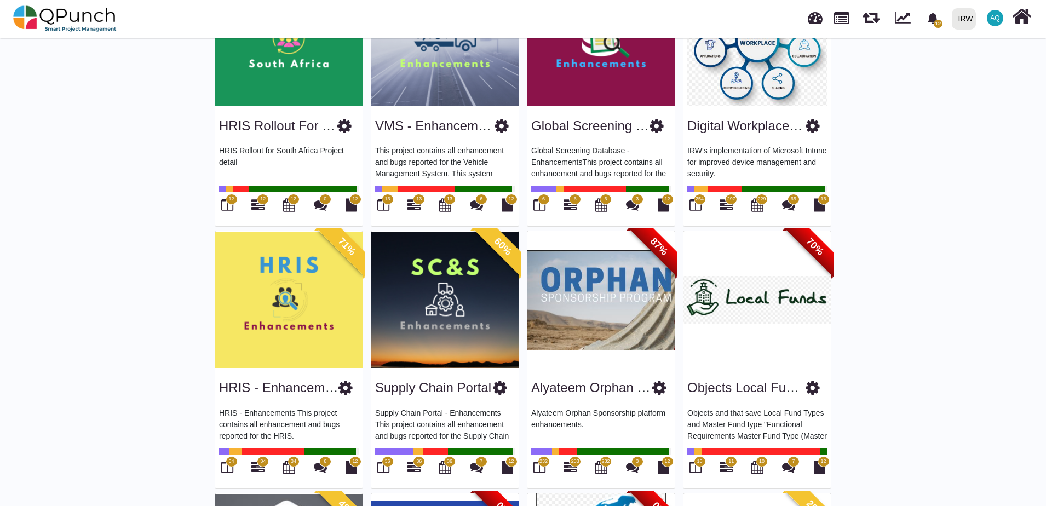
click at [338, 128] on icon at bounding box center [344, 126] width 14 height 16
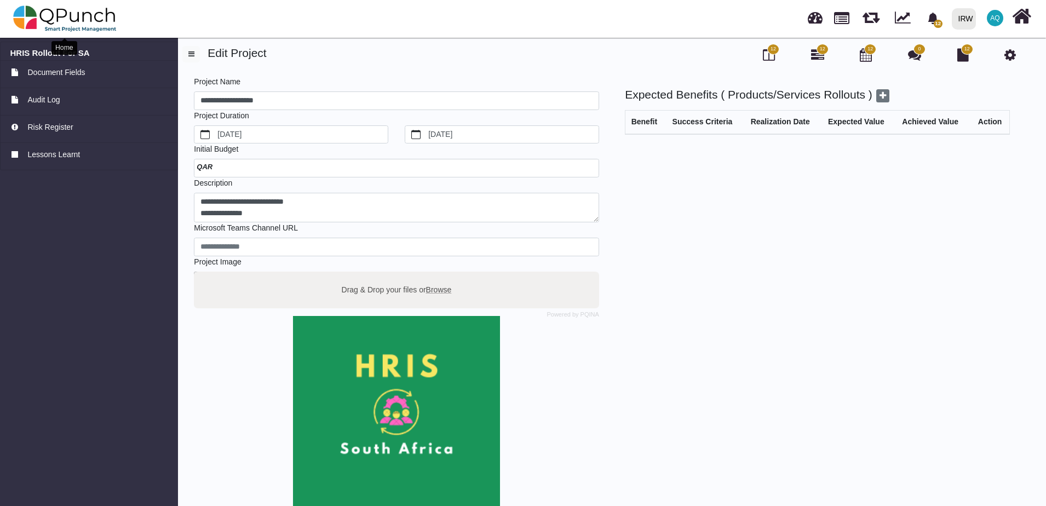
click at [19, 22] on img at bounding box center [65, 18] width 104 height 33
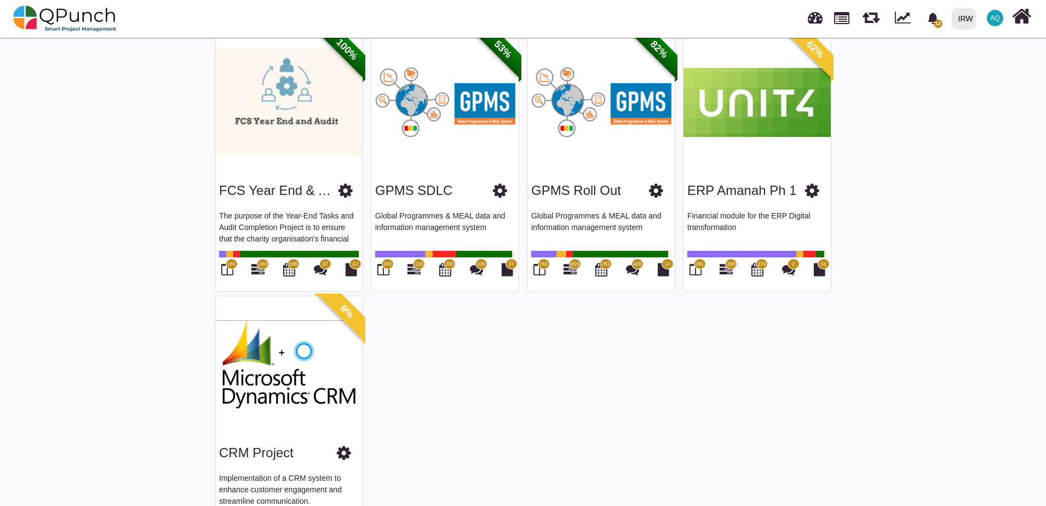
scroll to position [1709, 0]
